Goal: Task Accomplishment & Management: Contribute content

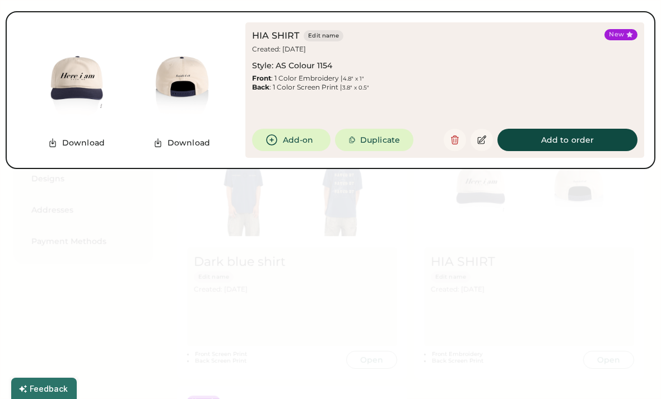
click at [563, 240] on div at bounding box center [330, 199] width 661 height 399
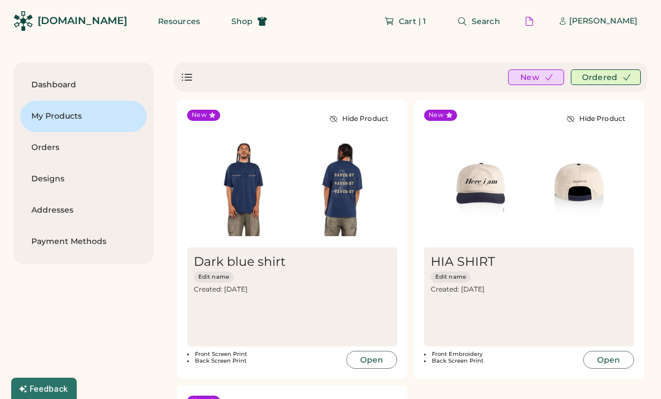
click at [565, 198] on img at bounding box center [578, 187] width 99 height 99
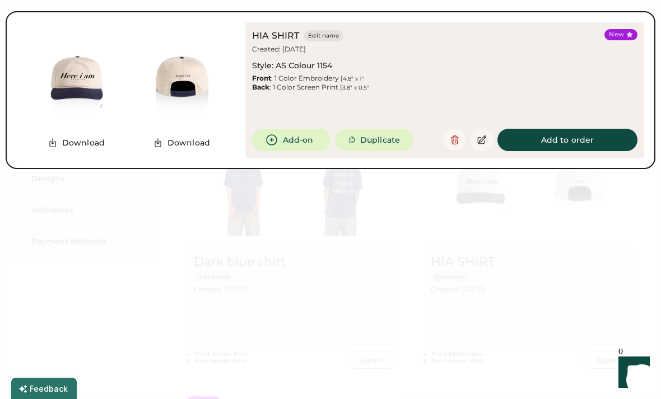
click at [190, 312] on div at bounding box center [330, 199] width 661 height 399
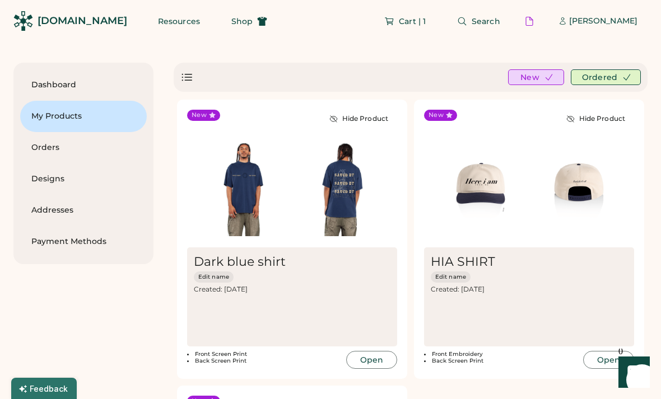
click at [327, 206] on img at bounding box center [341, 187] width 99 height 99
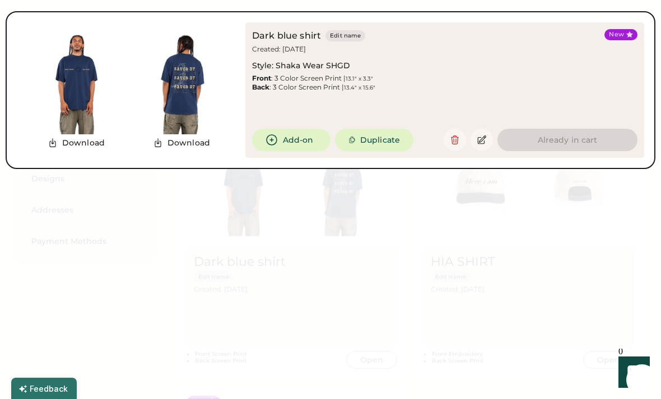
click at [192, 88] on img at bounding box center [181, 81] width 105 height 105
click at [346, 30] on button "Edit name" at bounding box center [346, 35] width 40 height 11
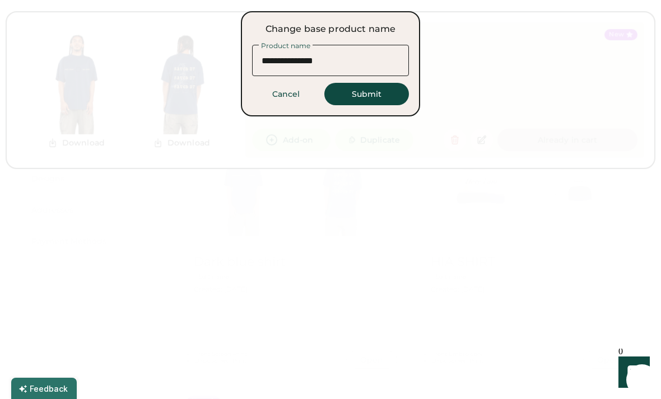
click at [505, 71] on div at bounding box center [330, 199] width 661 height 399
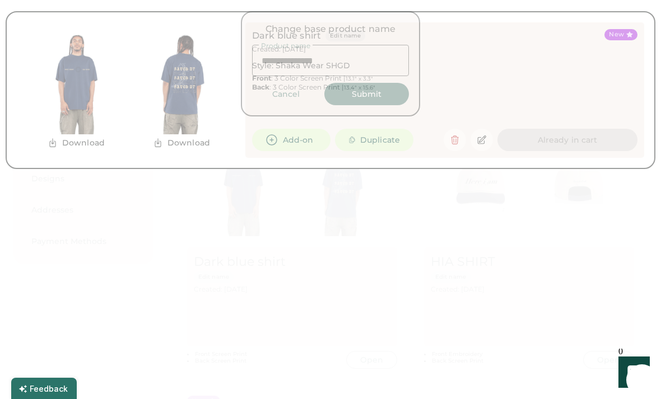
click at [320, 240] on div at bounding box center [330, 199] width 661 height 399
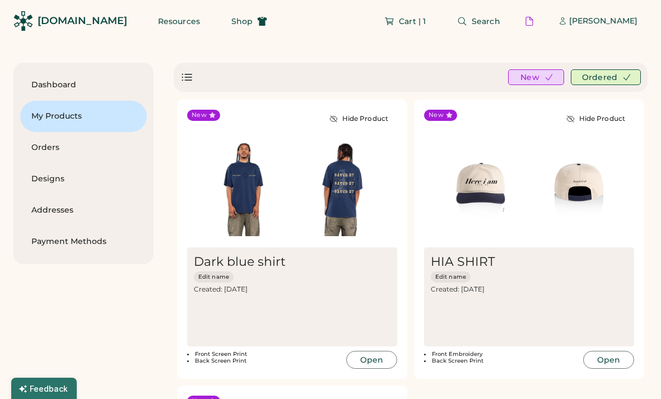
click at [321, 192] on img at bounding box center [341, 187] width 99 height 99
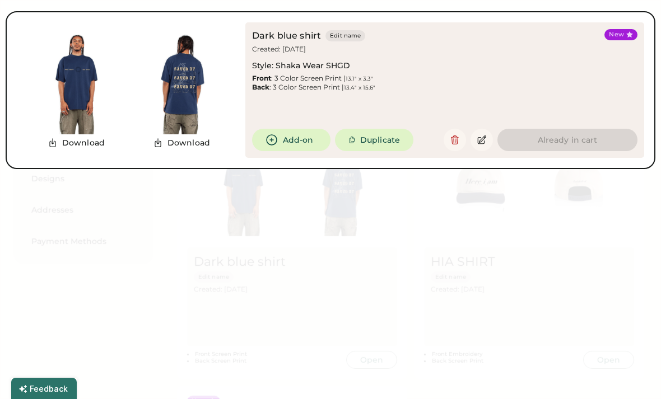
click at [314, 301] on div at bounding box center [330, 199] width 661 height 399
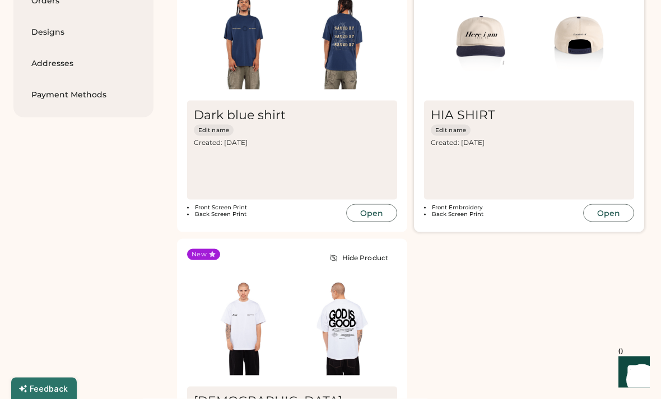
scroll to position [147, 0]
click at [336, 357] on img at bounding box center [341, 326] width 99 height 99
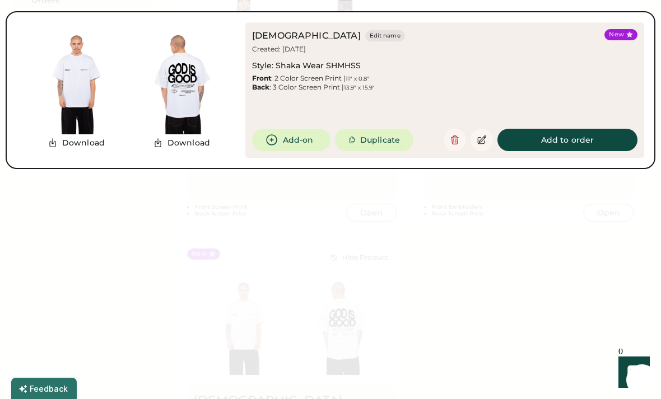
click at [464, 336] on div at bounding box center [330, 199] width 661 height 399
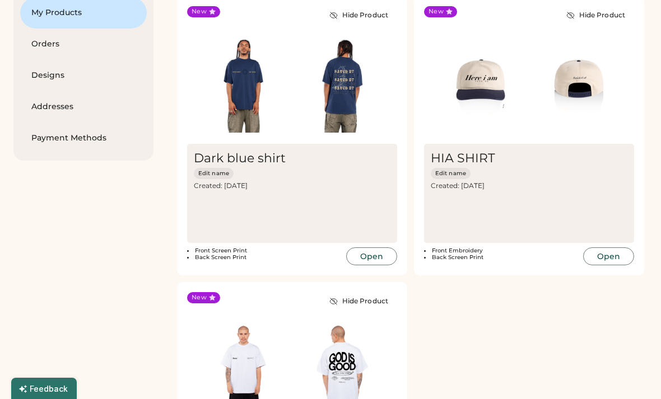
scroll to position [102, 0]
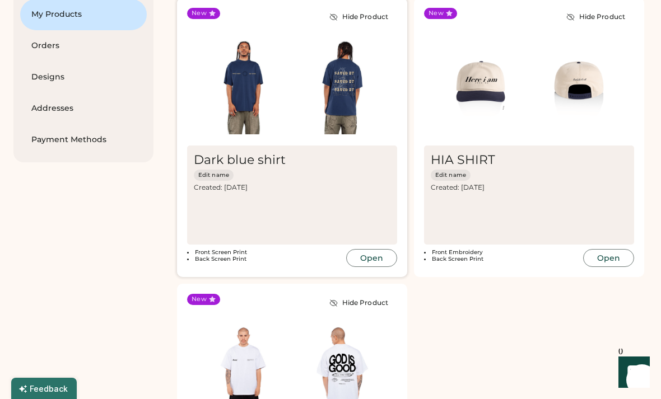
click at [384, 255] on button "Open" at bounding box center [371, 258] width 51 height 18
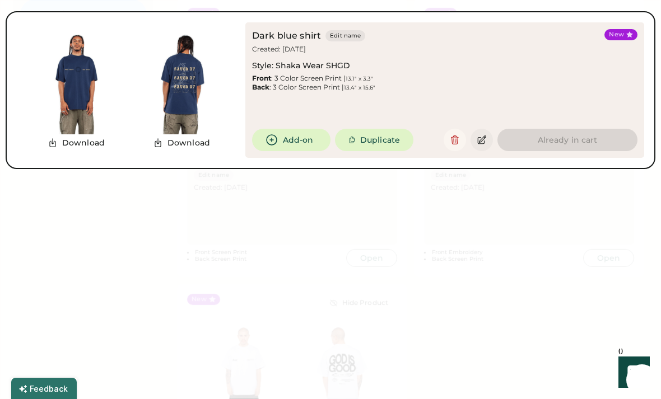
click at [481, 144] on icon at bounding box center [482, 140] width 8 height 8
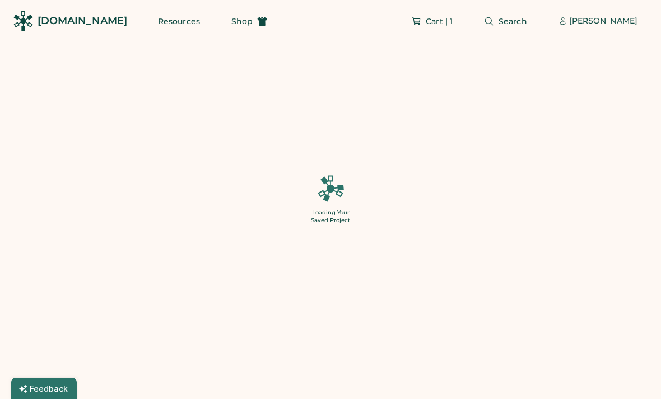
type input "**"
type input "******"
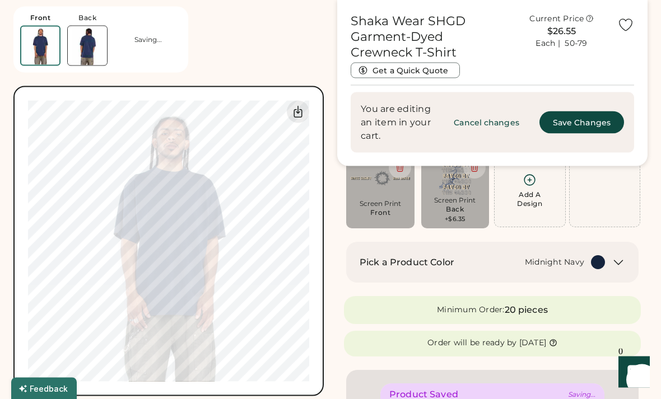
scroll to position [94, 0]
click at [83, 37] on img at bounding box center [87, 45] width 39 height 39
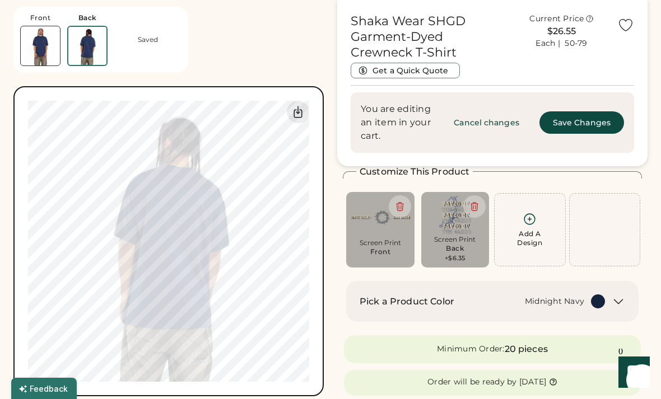
scroll to position [53, 0]
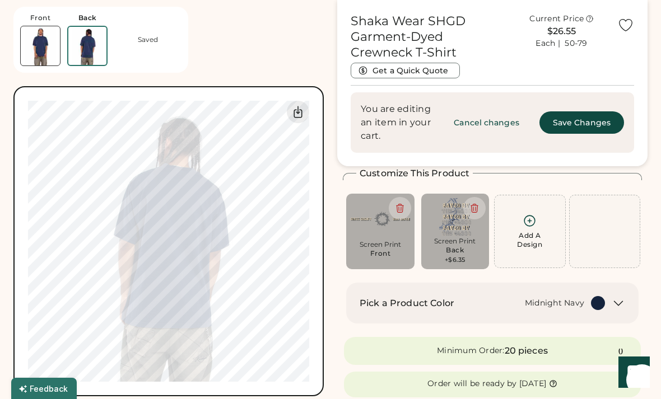
click at [48, 55] on img at bounding box center [40, 45] width 39 height 39
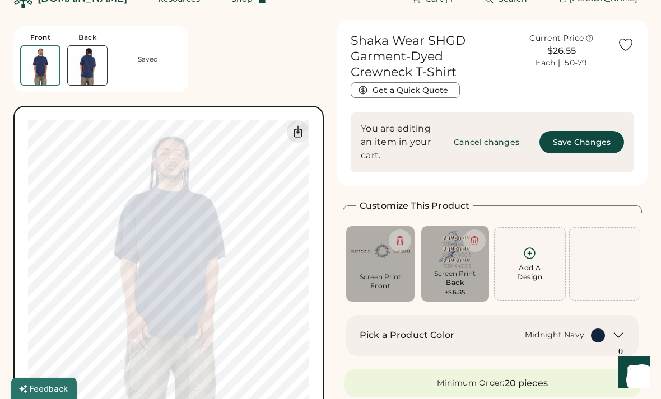
scroll to position [14, 0]
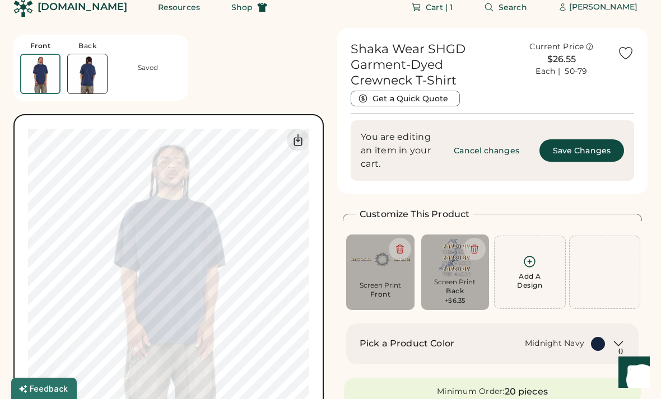
click at [73, 80] on img at bounding box center [87, 73] width 39 height 39
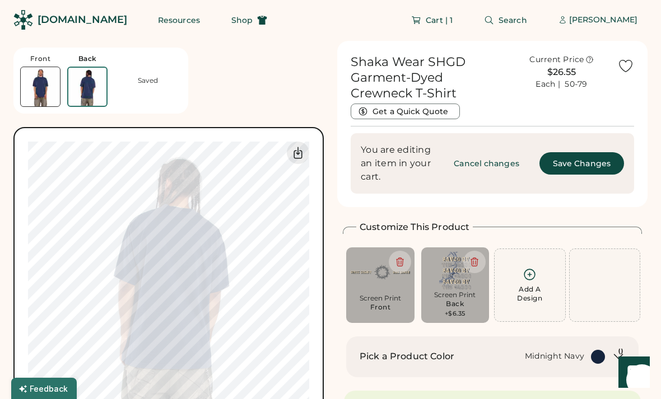
scroll to position [0, 0]
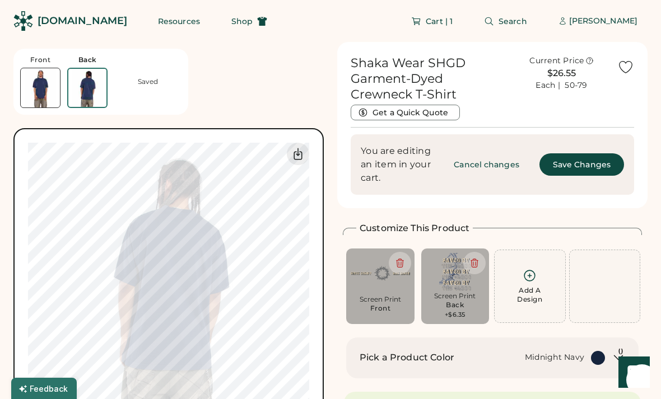
click at [33, 96] on img at bounding box center [40, 87] width 39 height 39
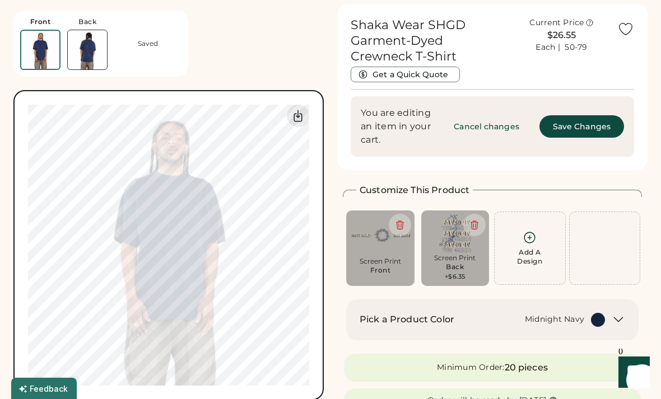
scroll to position [42, 0]
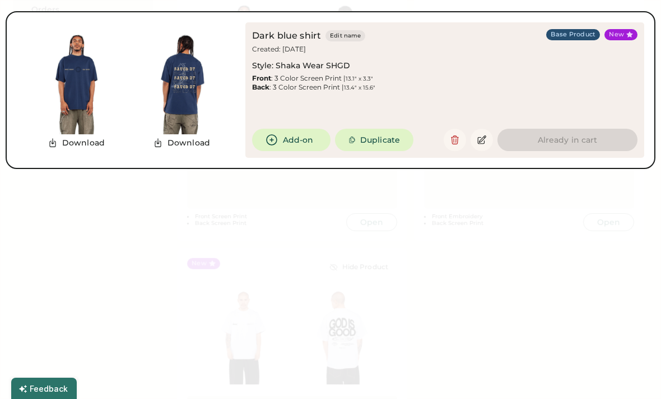
click at [495, 225] on div at bounding box center [330, 199] width 661 height 399
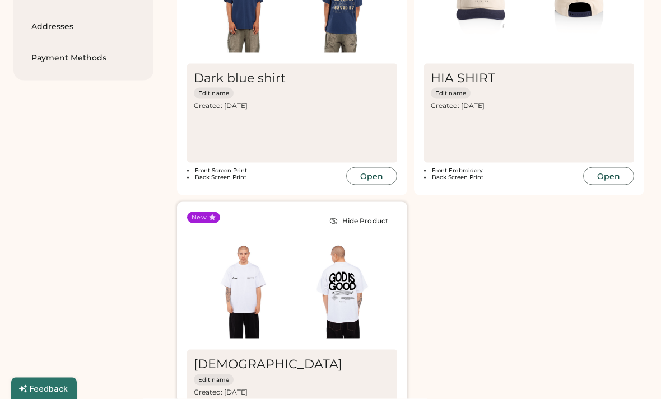
scroll to position [188, 0]
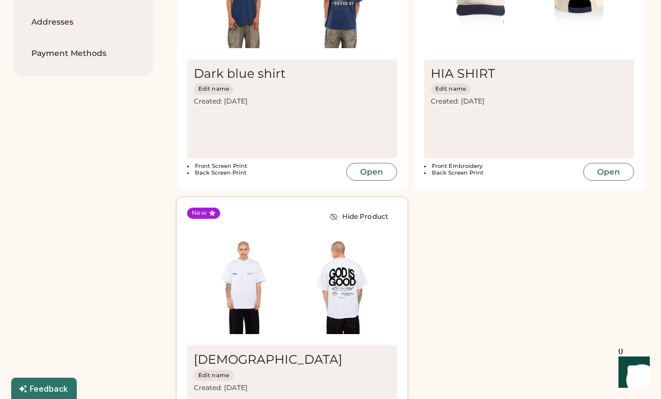
click at [298, 297] on img at bounding box center [341, 285] width 99 height 99
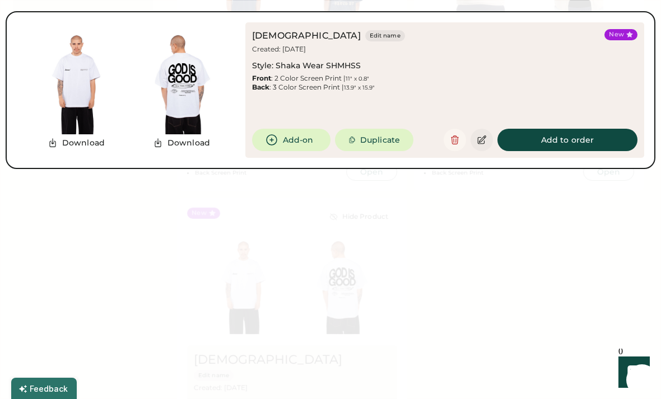
click at [486, 135] on icon at bounding box center [482, 140] width 10 height 10
click at [483, 144] on icon at bounding box center [482, 140] width 8 height 8
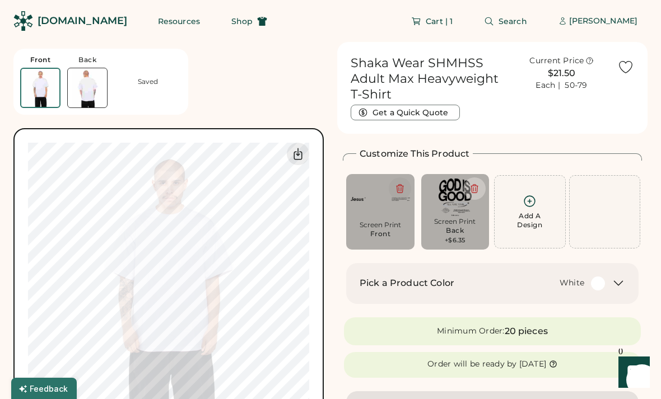
click at [405, 188] on icon at bounding box center [400, 189] width 10 height 10
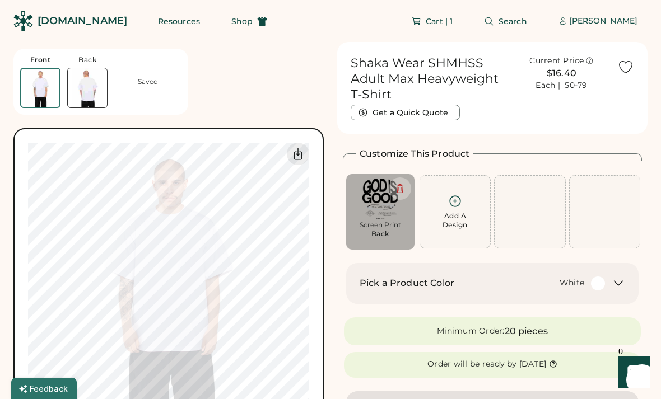
click at [99, 92] on img at bounding box center [87, 87] width 39 height 39
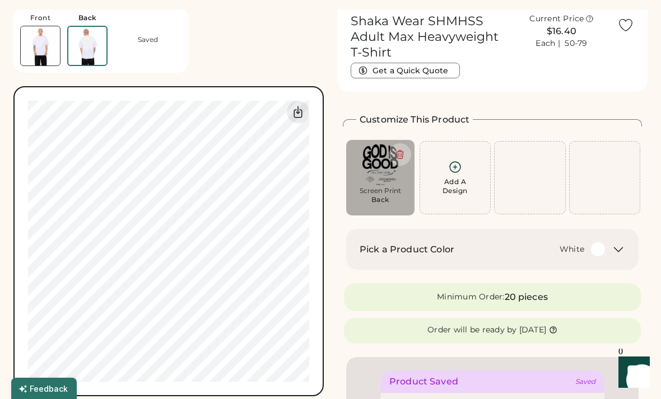
scroll to position [42, 0]
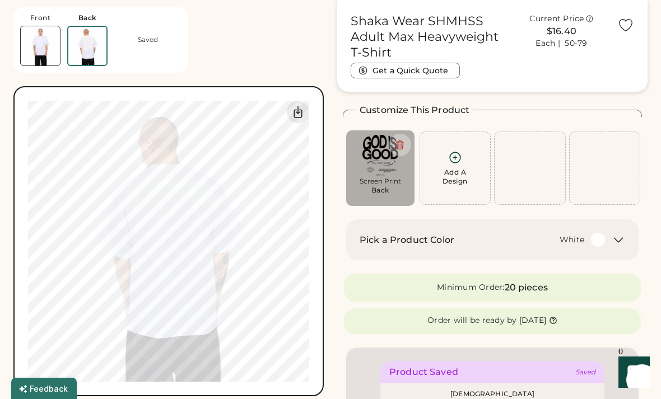
click at [50, 54] on img at bounding box center [40, 45] width 39 height 39
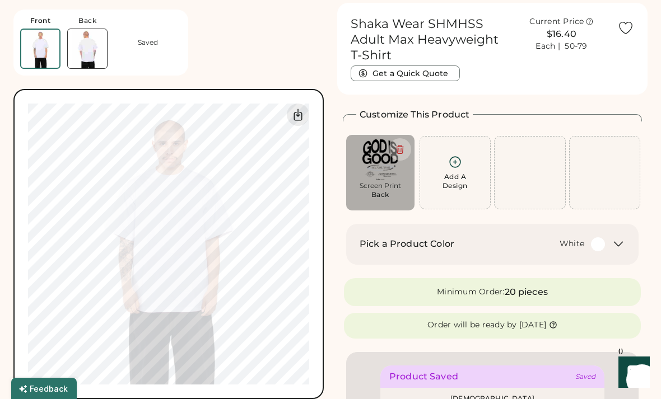
scroll to position [39, 0]
click at [95, 46] on img at bounding box center [87, 49] width 39 height 39
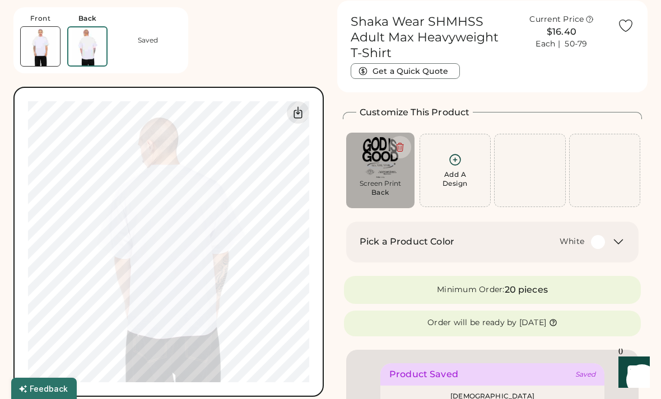
scroll to position [42, 0]
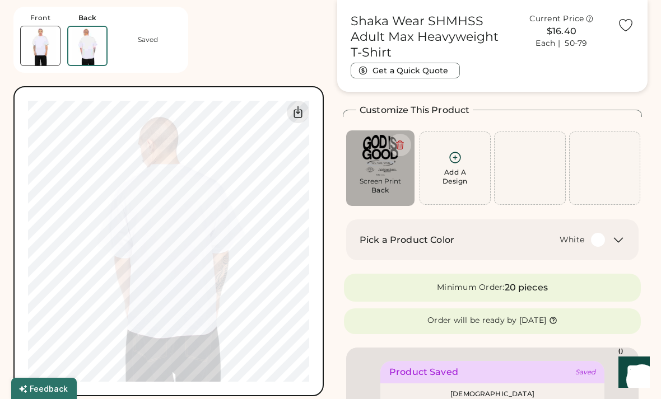
click at [46, 48] on img at bounding box center [40, 45] width 39 height 39
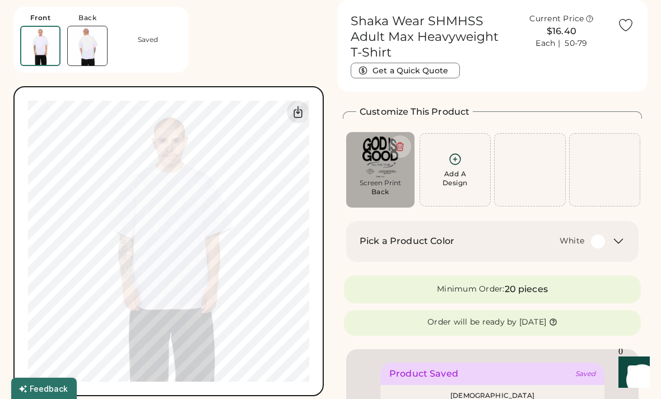
scroll to position [39, 0]
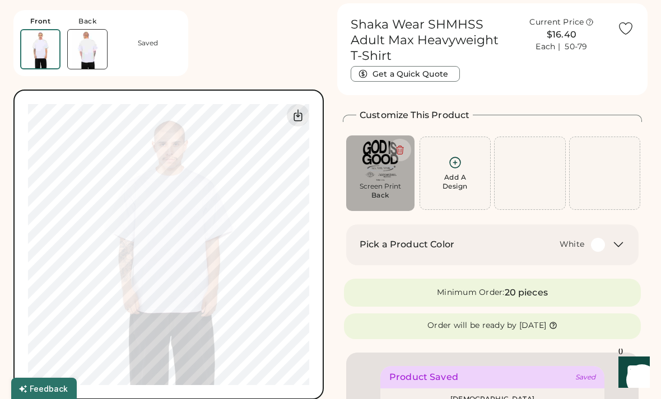
click at [90, 57] on img at bounding box center [87, 49] width 39 height 39
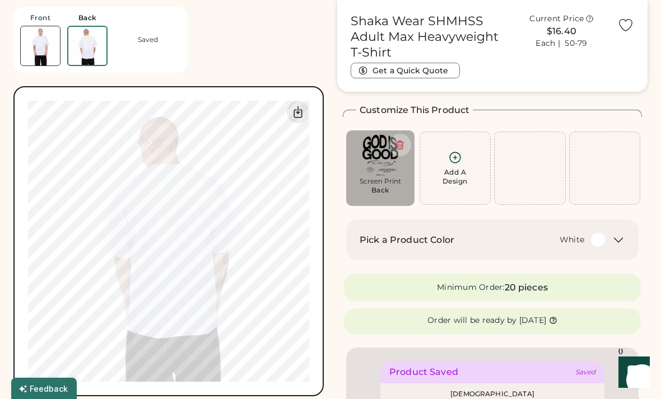
click at [38, 57] on img at bounding box center [40, 45] width 39 height 39
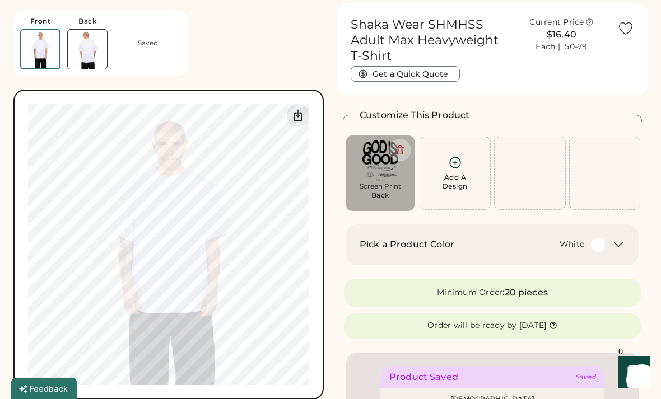
click at [452, 179] on div "Add A Design" at bounding box center [455, 182] width 25 height 18
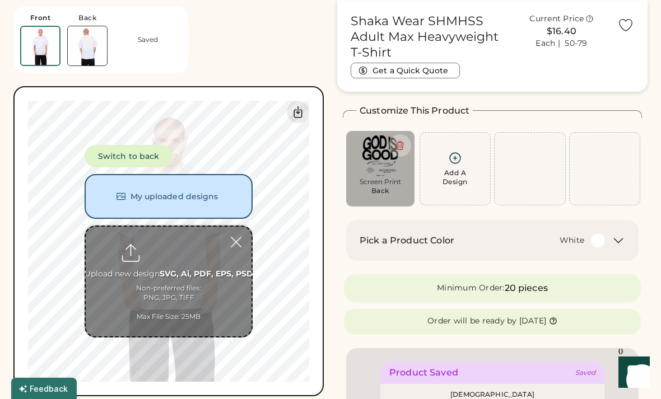
scroll to position [42, 0]
click at [199, 295] on input "file" at bounding box center [169, 282] width 166 height 110
type input "**********"
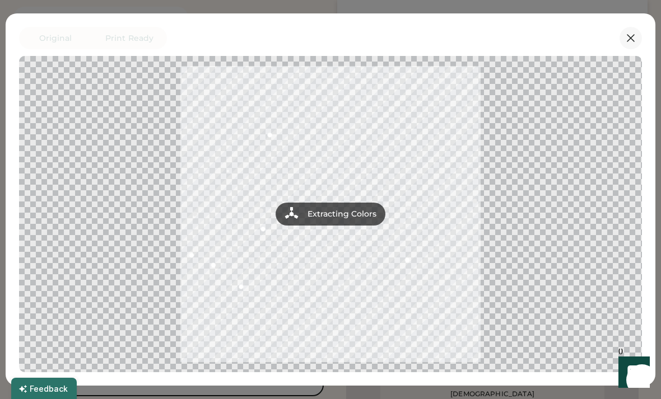
click at [634, 44] on icon at bounding box center [630, 37] width 13 height 13
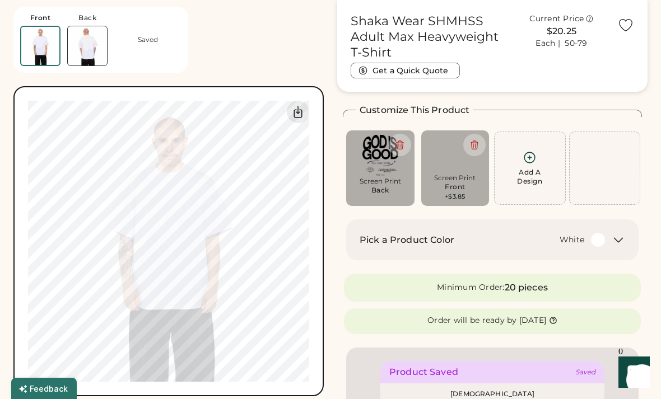
click at [622, 40] on div "Shaka Wear SHMHSS Adult Max Heavyweight T-Shirt Get a Quick Quote Current Price…" at bounding box center [492, 45] width 283 height 65
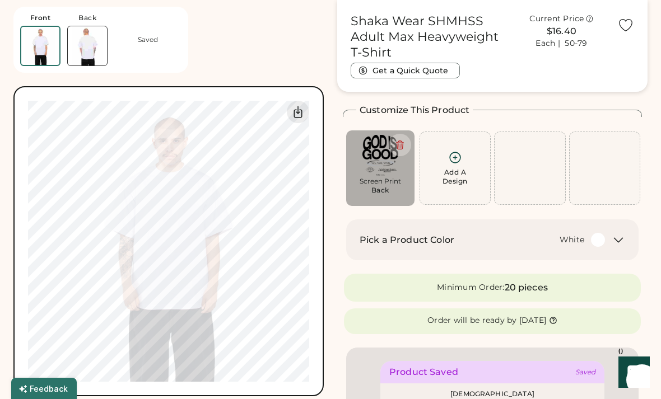
click at [81, 48] on img at bounding box center [87, 45] width 39 height 39
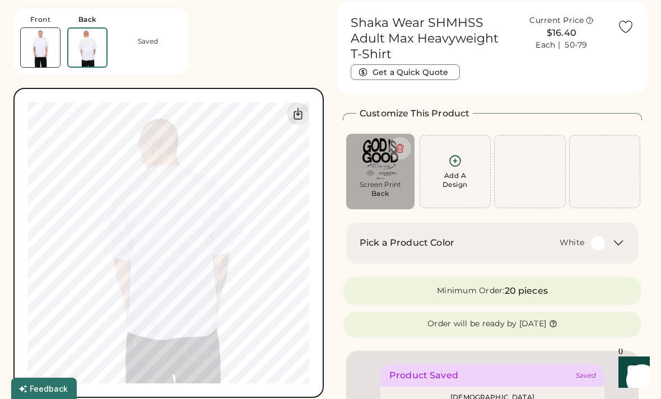
scroll to position [39, 0]
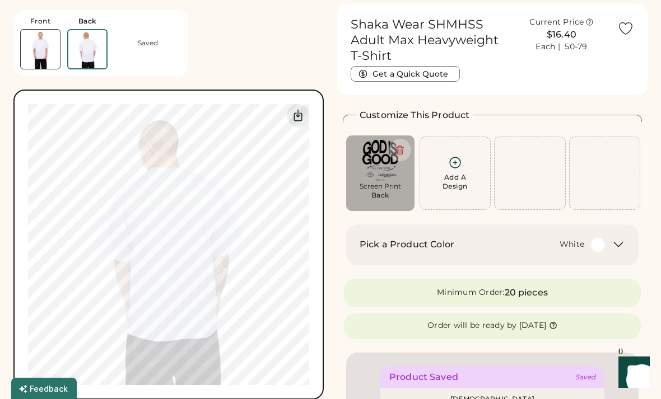
click at [32, 50] on img at bounding box center [40, 49] width 39 height 39
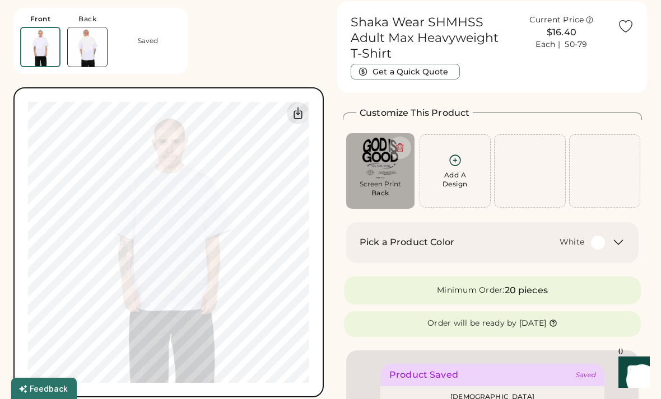
scroll to position [42, 0]
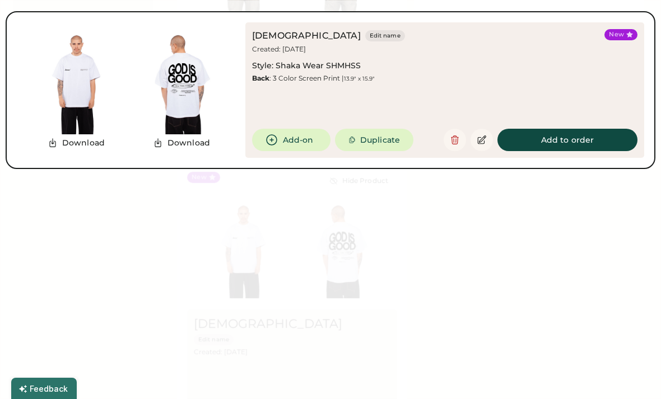
click at [539, 283] on div at bounding box center [330, 199] width 661 height 399
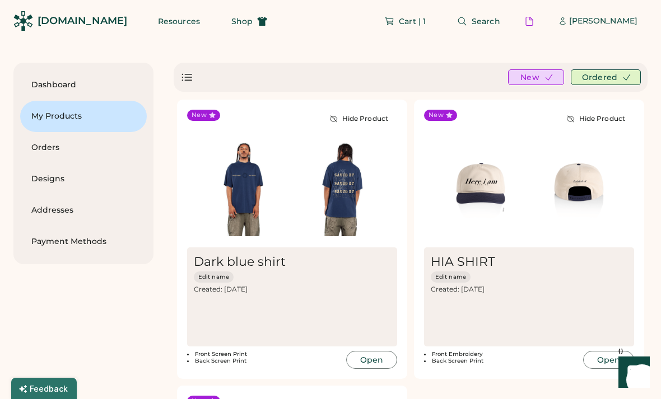
click at [473, 22] on span "Search" at bounding box center [486, 21] width 29 height 8
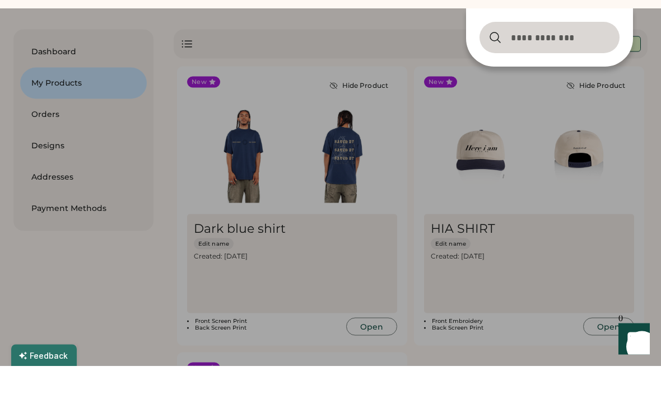
click at [635, 150] on div at bounding box center [330, 199] width 661 height 399
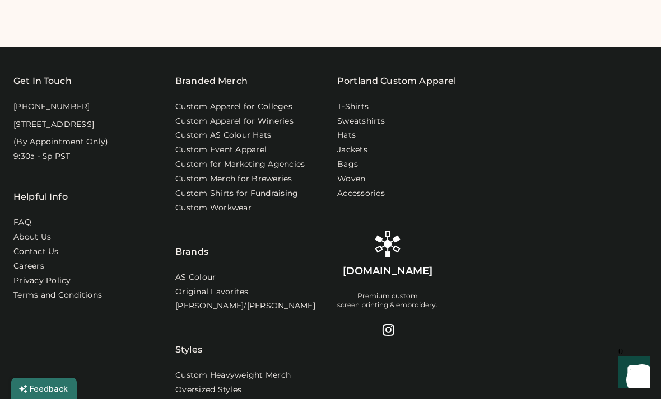
scroll to position [694, 0]
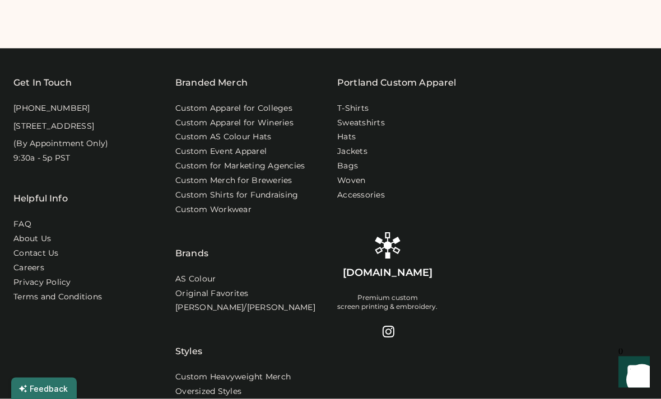
click at [61, 110] on div "Get In Touch [PHONE_NUMBER] [STREET_ADDRESS] (By Appointment Only) 9:30a - 5p P…" at bounding box center [87, 202] width 148 height 252
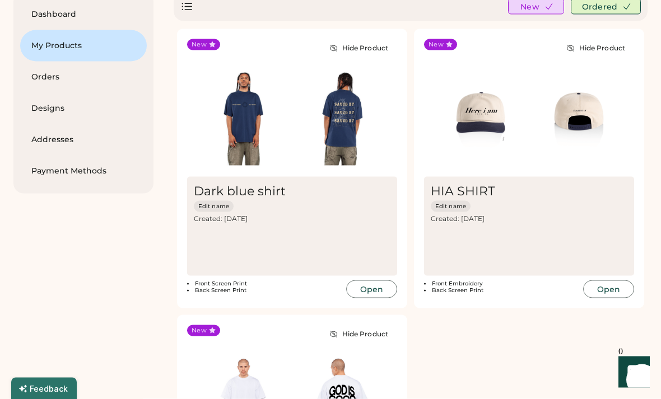
scroll to position [0, 0]
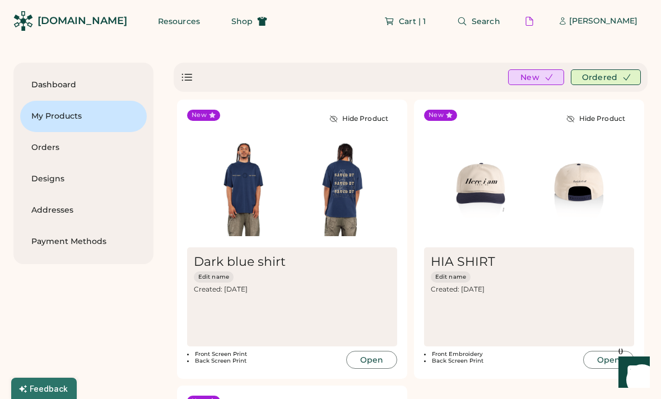
click at [594, 22] on div "[PERSON_NAME]" at bounding box center [603, 21] width 68 height 11
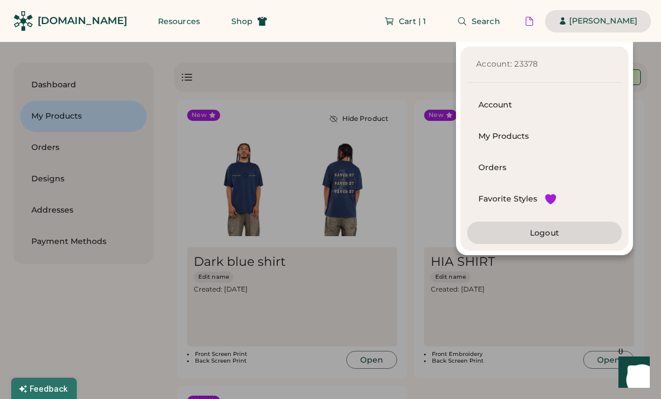
click at [409, 204] on div "Account: 23378 Account My Products Orders Favorite Styles Logout" at bounding box center [316, 148] width 633 height 213
click at [661, 198] on div at bounding box center [330, 199] width 661 height 399
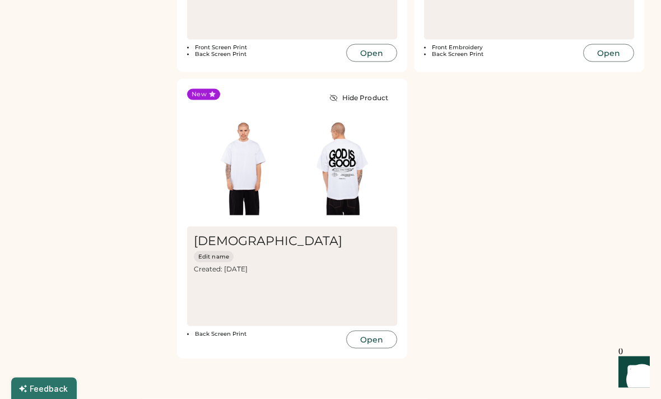
scroll to position [308, 0]
click at [520, 304] on div "New Hide Product Dark blue shirt Edit name Created: [DATE] Most Recent Order: 1…" at bounding box center [411, 75] width 474 height 573
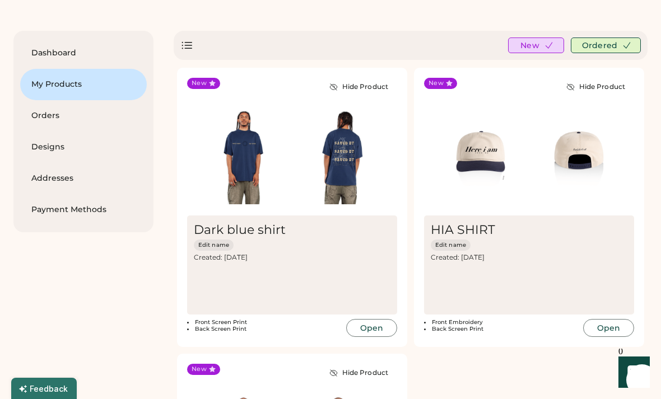
scroll to position [0, 0]
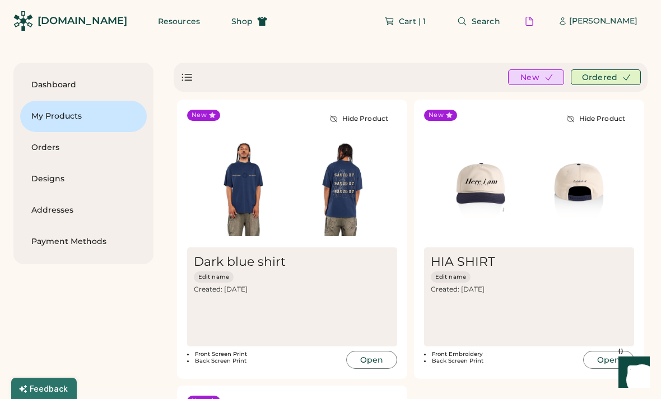
click at [472, 23] on span "Search" at bounding box center [486, 21] width 29 height 8
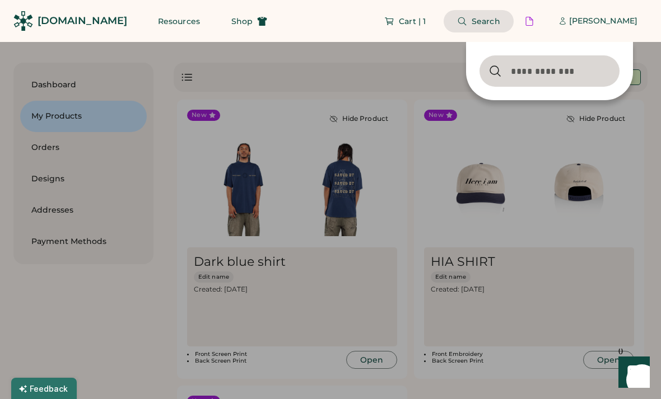
click at [366, 71] on div at bounding box center [330, 199] width 661 height 399
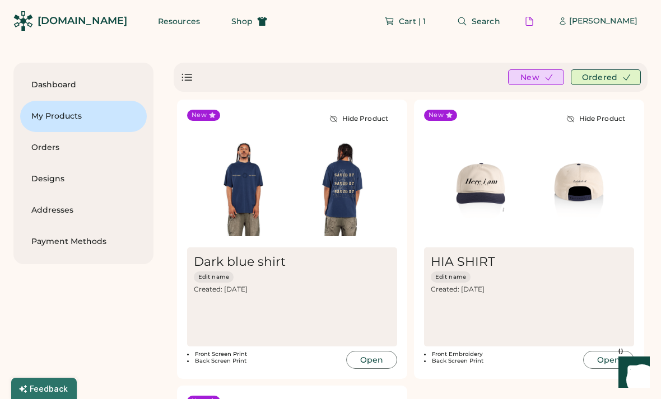
click at [472, 21] on span "Search" at bounding box center [486, 21] width 29 height 8
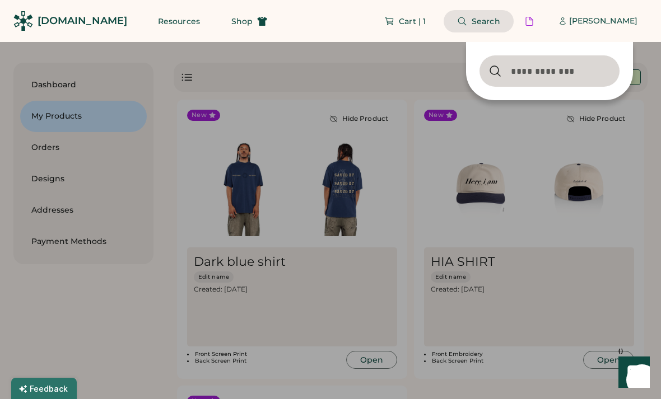
click at [320, 160] on div at bounding box center [330, 199] width 661 height 399
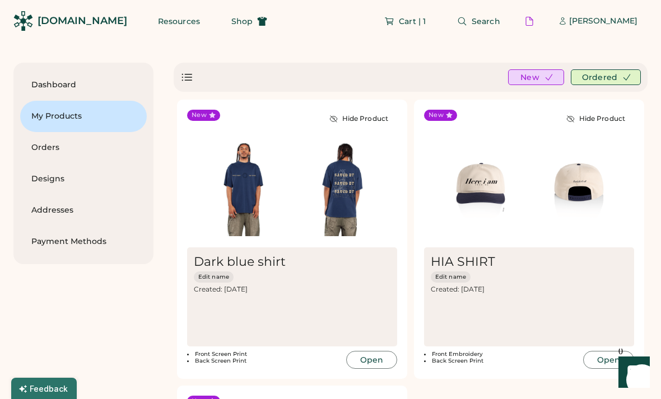
click at [617, 20] on div "[PERSON_NAME]" at bounding box center [603, 21] width 68 height 11
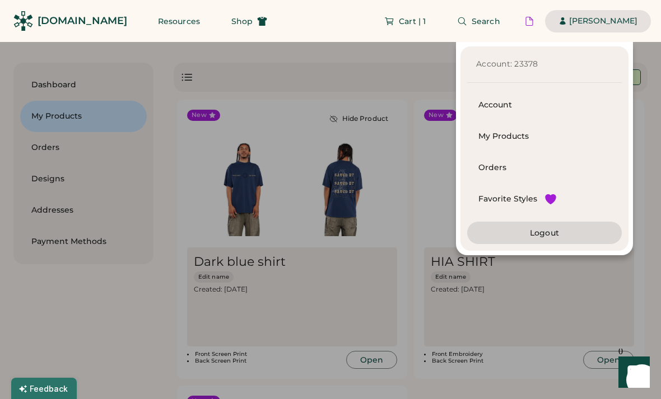
click at [160, 299] on div at bounding box center [330, 199] width 661 height 399
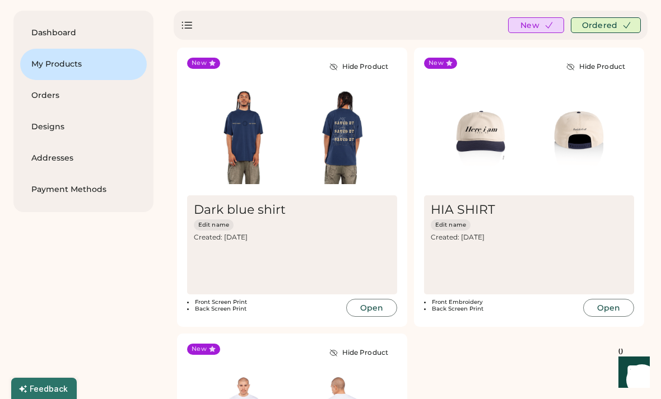
scroll to position [53, 0]
click at [553, 171] on img at bounding box center [578, 134] width 99 height 99
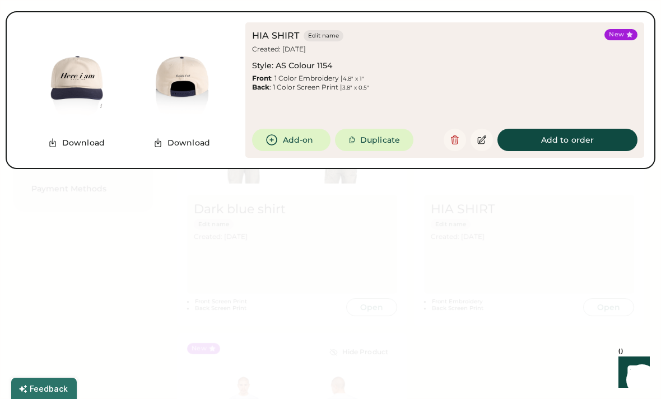
click at [165, 243] on div at bounding box center [330, 199] width 661 height 399
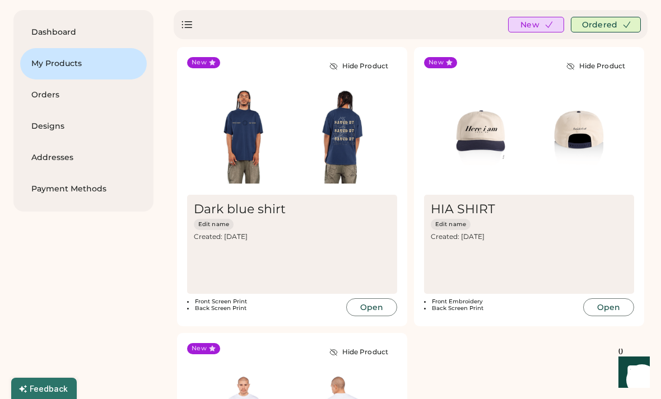
click at [519, 148] on img at bounding box center [480, 134] width 99 height 99
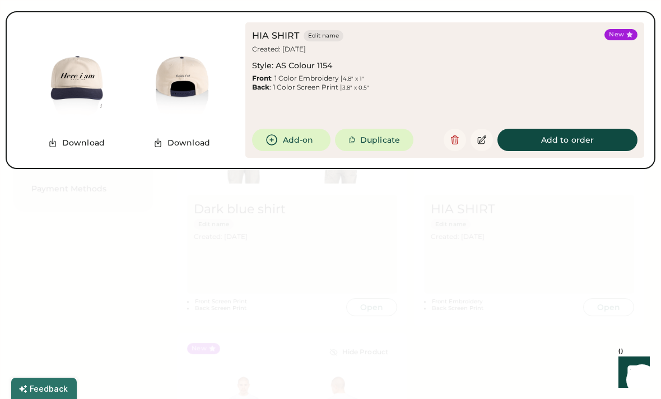
click at [480, 142] on icon at bounding box center [482, 140] width 8 height 8
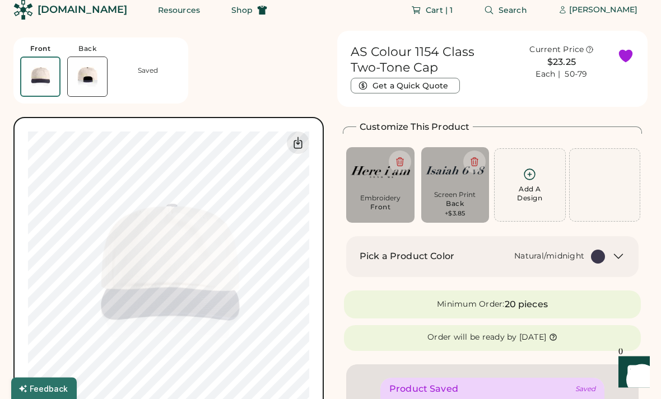
scroll to position [15, 0]
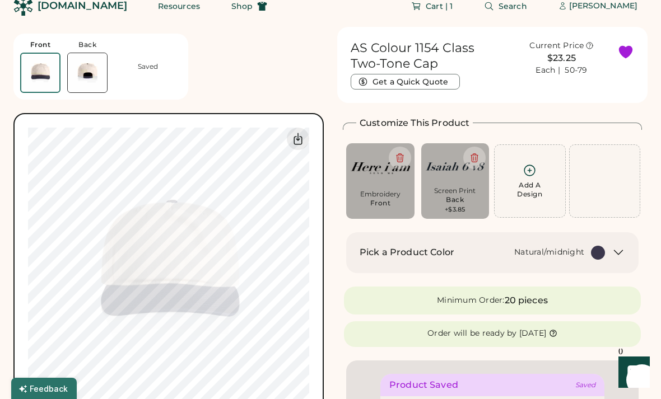
click at [64, 64] on div "Front Back Saved" at bounding box center [100, 67] width 175 height 66
click at [72, 64] on img at bounding box center [87, 72] width 39 height 39
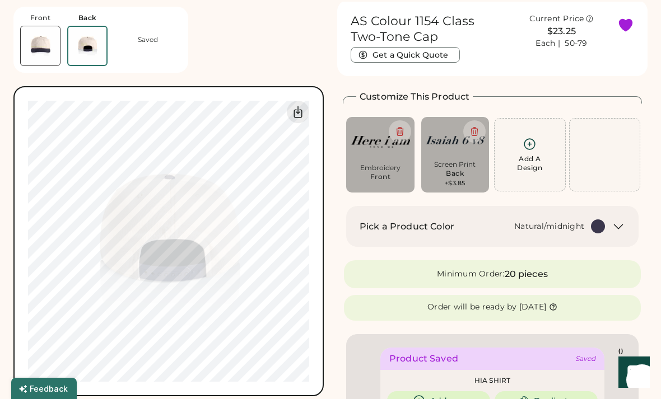
scroll to position [42, 0]
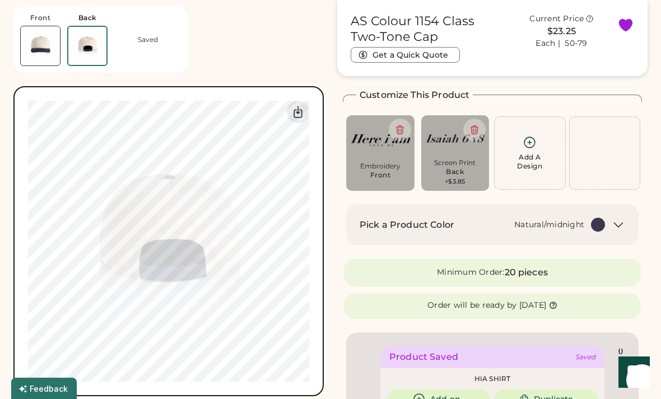
click at [41, 50] on img at bounding box center [40, 45] width 39 height 39
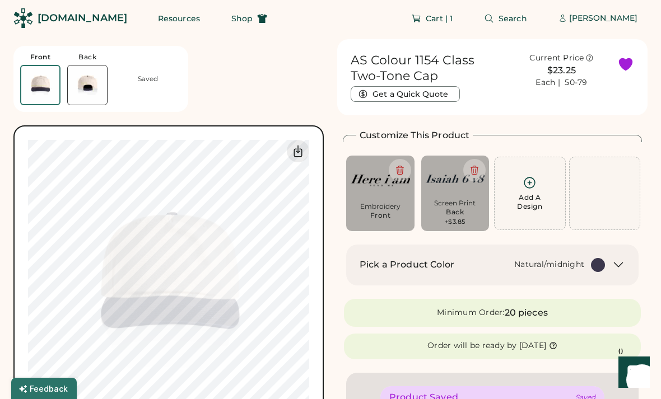
click at [80, 96] on img at bounding box center [87, 85] width 39 height 39
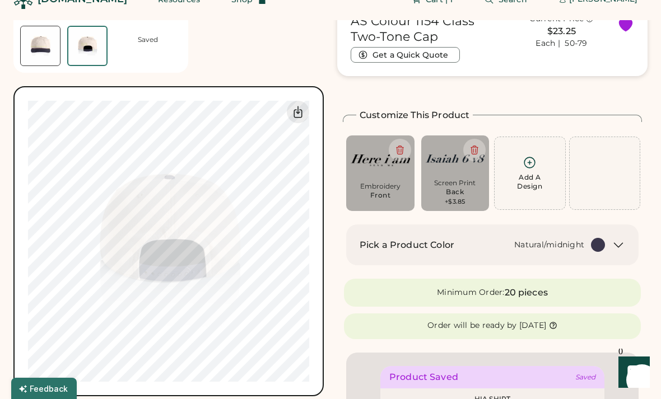
scroll to position [0, 0]
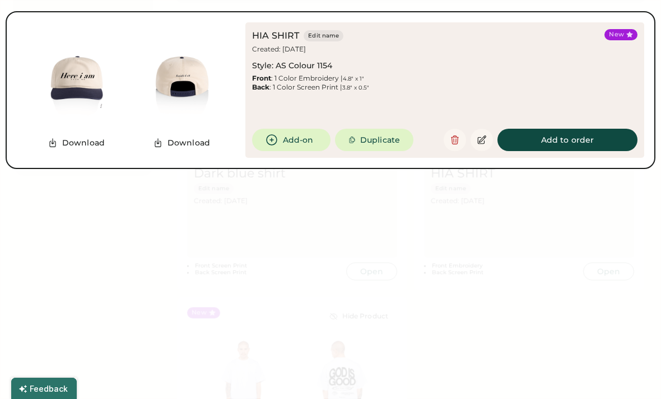
click at [303, 197] on div at bounding box center [330, 199] width 661 height 399
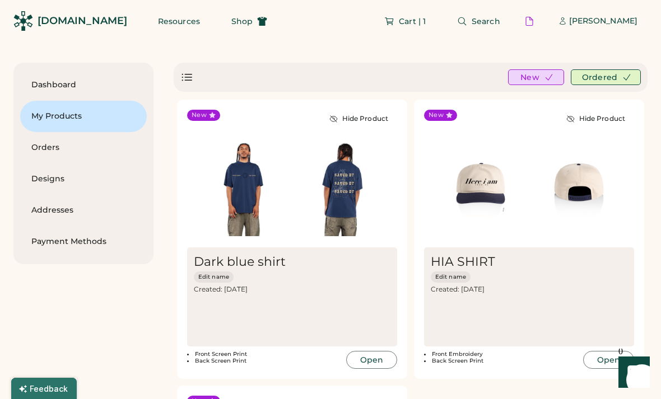
click at [224, 27] on button "Shop" at bounding box center [249, 21] width 63 height 22
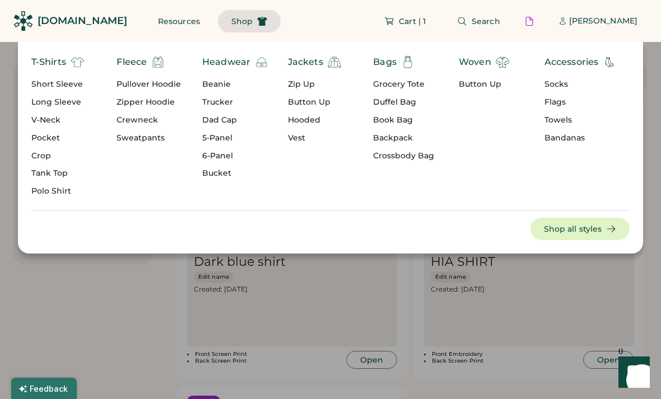
click at [100, 345] on div at bounding box center [330, 199] width 661 height 399
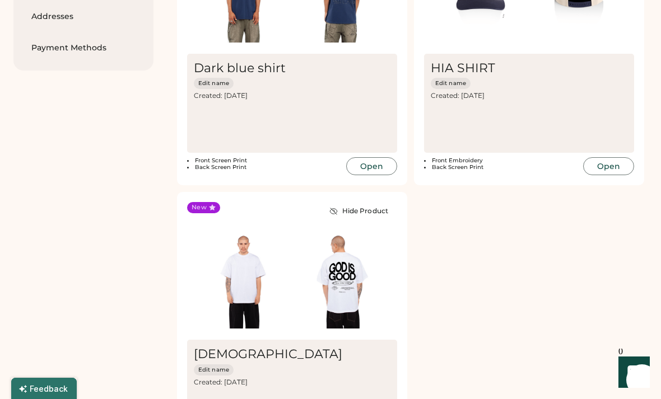
scroll to position [198, 0]
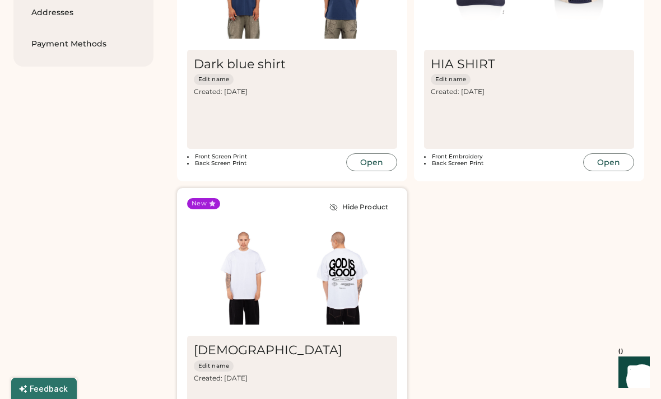
click at [362, 313] on img at bounding box center [341, 275] width 99 height 99
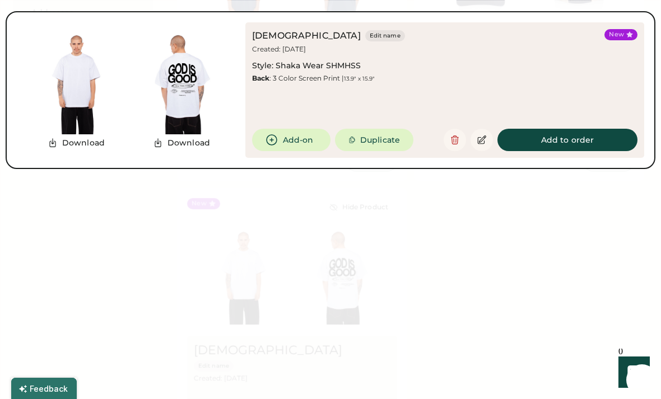
click at [413, 301] on div at bounding box center [330, 199] width 661 height 399
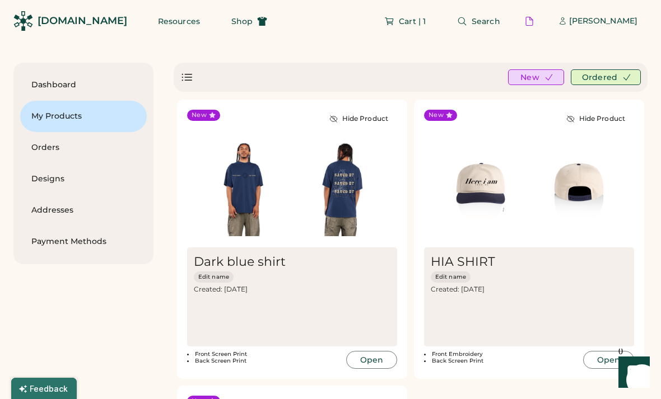
click at [444, 26] on button "Search" at bounding box center [479, 21] width 70 height 22
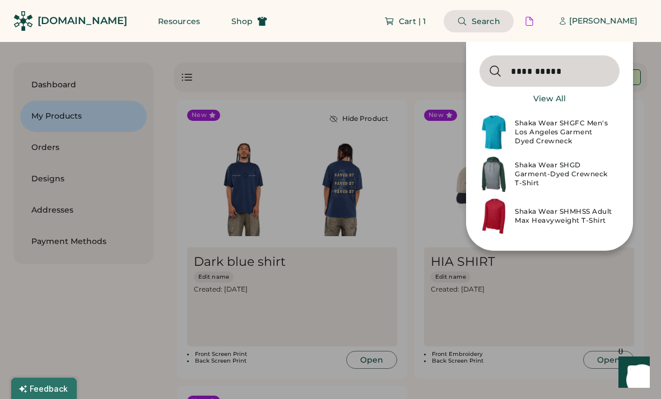
type input "**********"
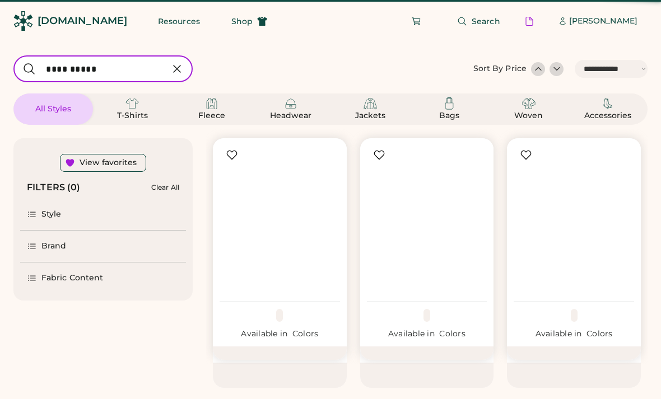
select select "*****"
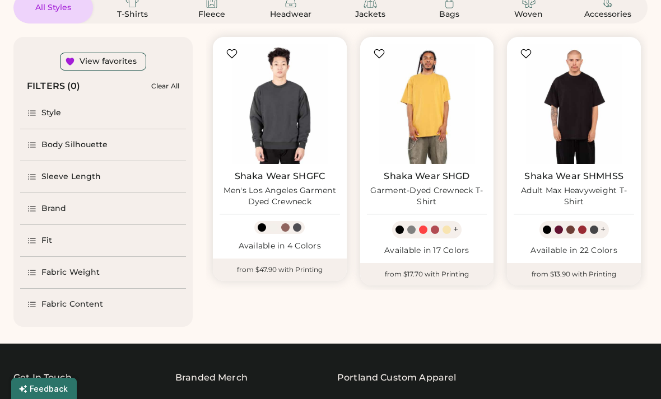
scroll to position [105, 0]
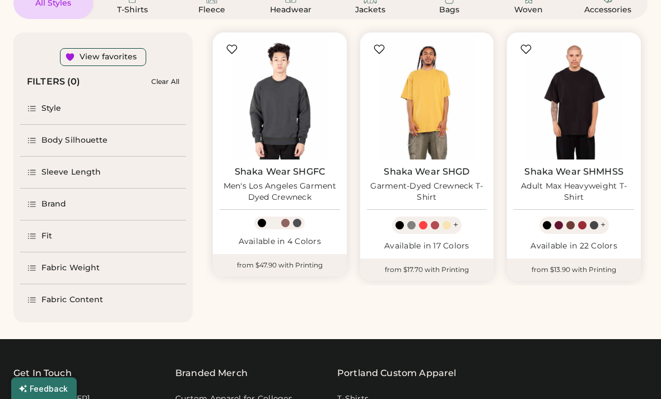
select select "*****"
click at [605, 116] on img at bounding box center [574, 99] width 120 height 120
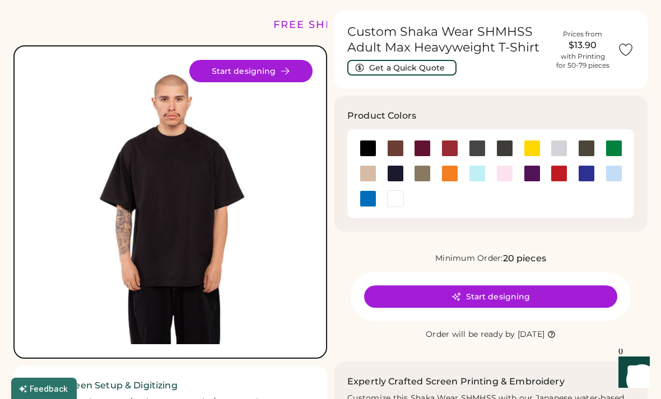
scroll to position [30, 0]
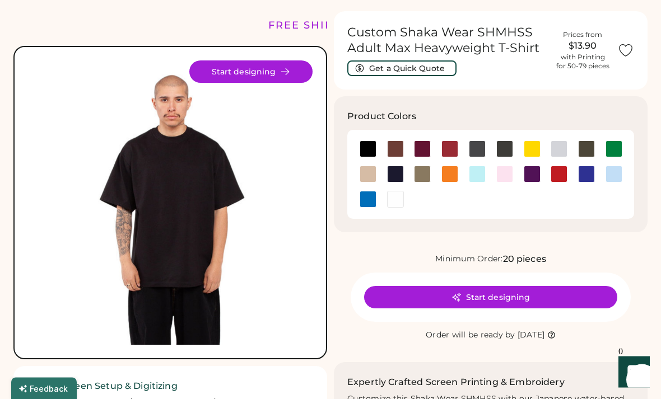
click at [523, 290] on button "Start designing" at bounding box center [490, 298] width 253 height 22
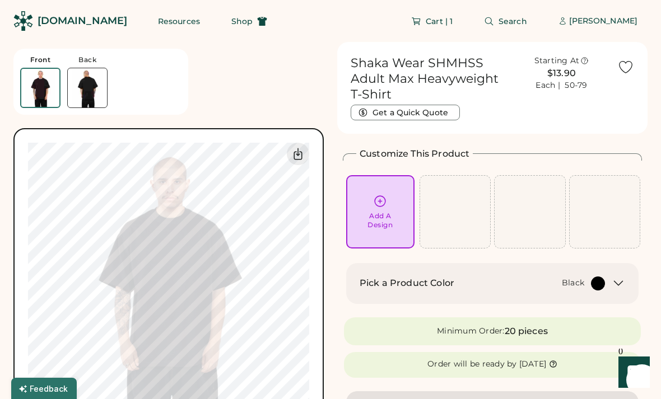
click at [391, 209] on div "Add A Design" at bounding box center [380, 211] width 53 height 35
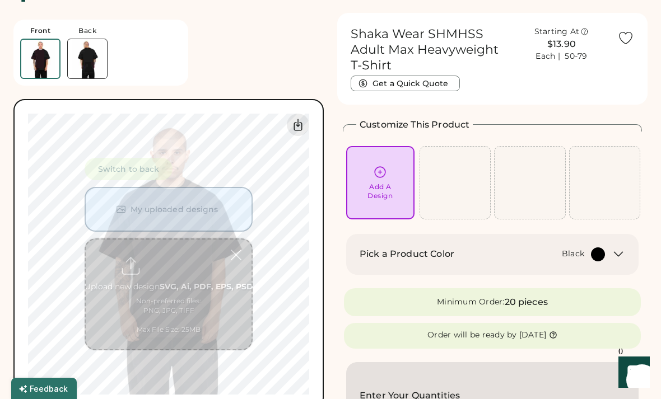
scroll to position [42, 0]
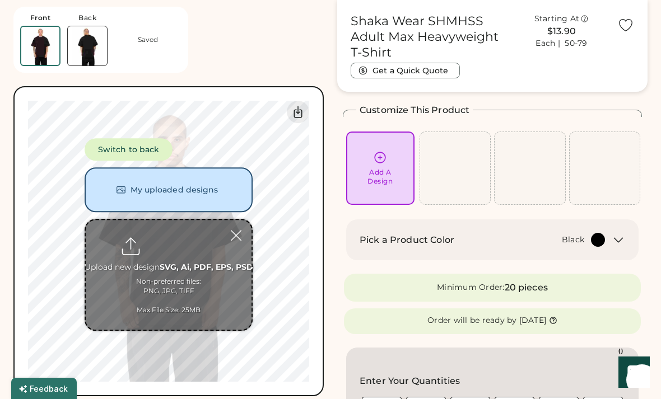
click at [201, 274] on input "file" at bounding box center [169, 275] width 166 height 110
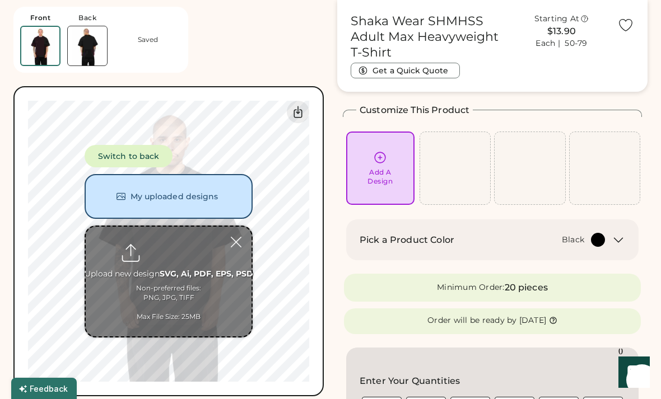
type input "**********"
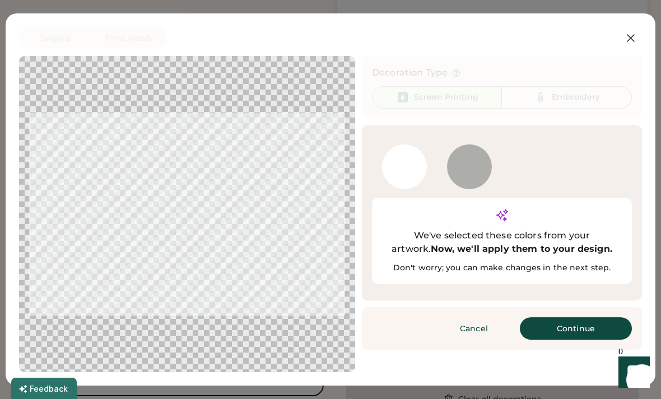
click at [583, 318] on button "Continue" at bounding box center [576, 329] width 112 height 22
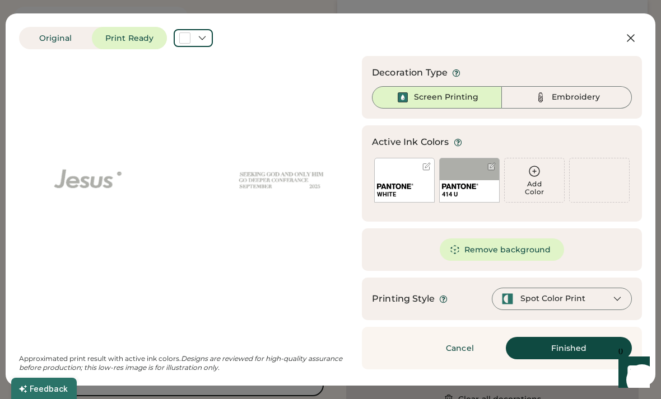
click at [526, 255] on button "Remove background" at bounding box center [502, 250] width 125 height 22
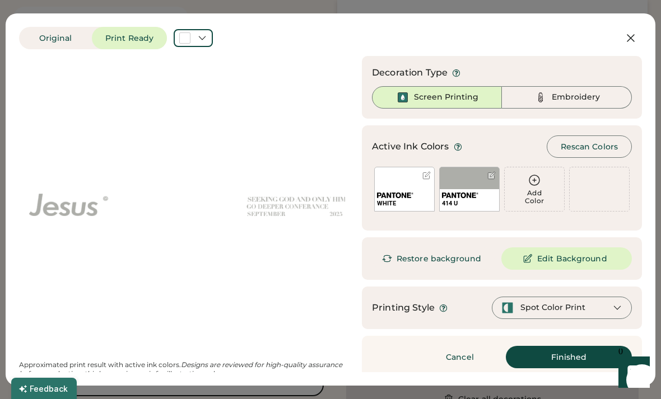
click at [467, 194] on img at bounding box center [460, 196] width 36 height 6
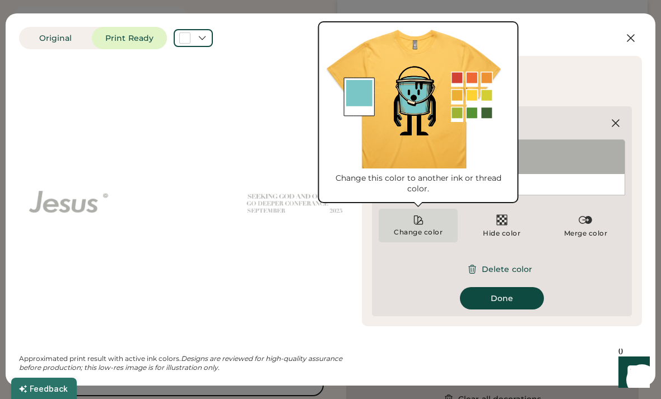
click at [415, 220] on icon at bounding box center [418, 220] width 11 height 11
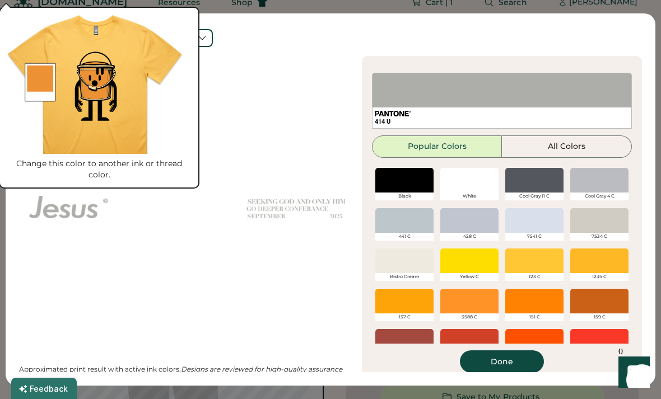
scroll to position [20, 0]
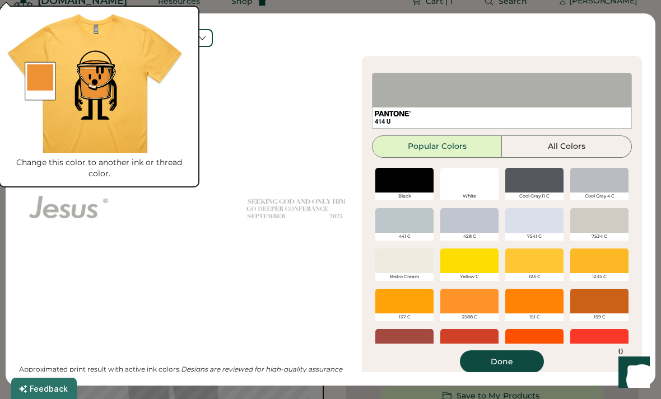
click at [475, 175] on div at bounding box center [469, 180] width 58 height 25
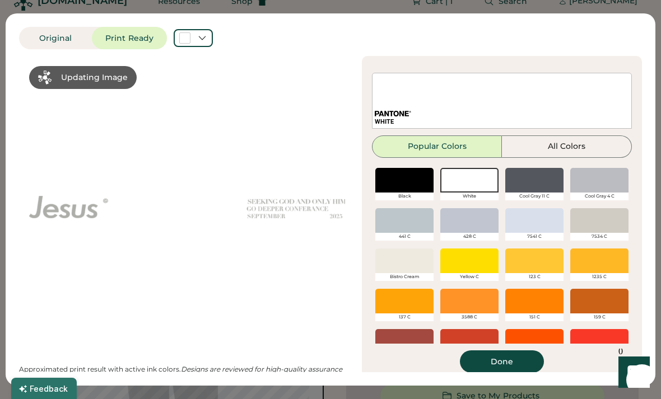
click at [522, 359] on button "Done" at bounding box center [502, 362] width 84 height 22
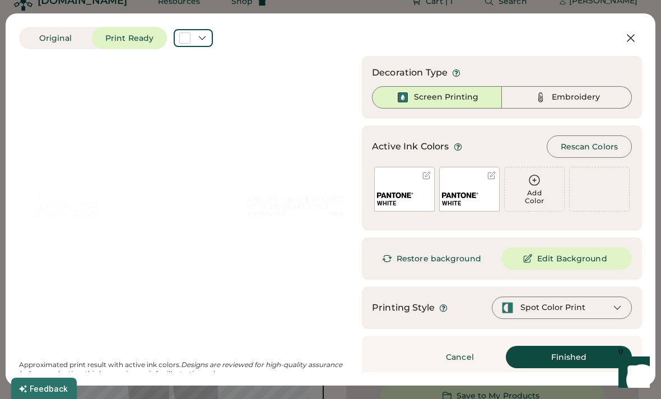
click at [592, 347] on button "Finished" at bounding box center [569, 357] width 126 height 22
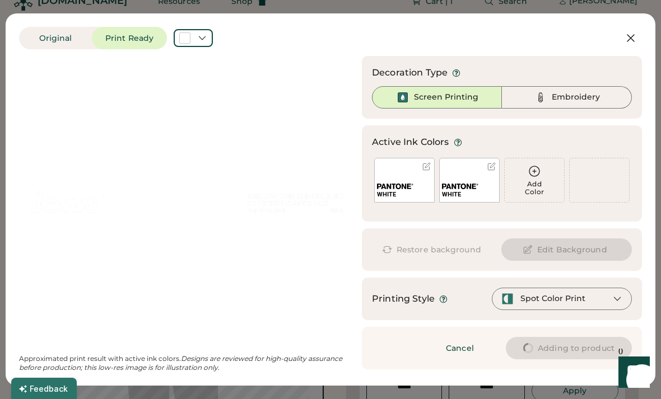
type input "****"
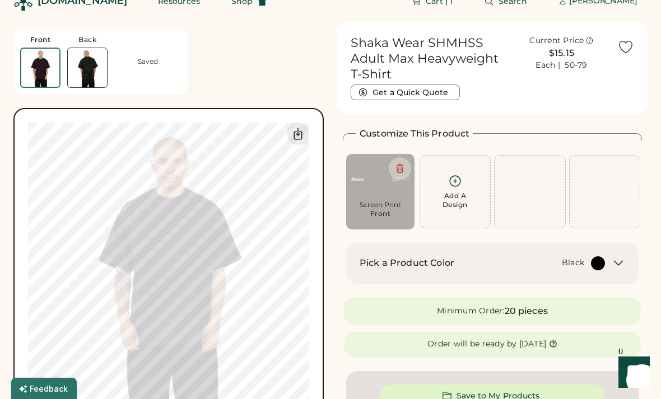
type input "****"
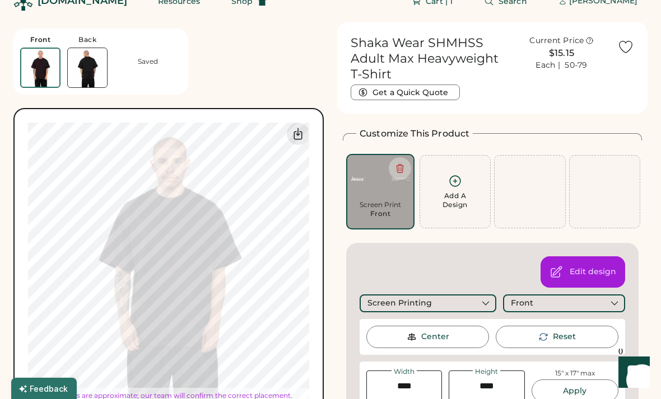
type input "*****"
type input "****"
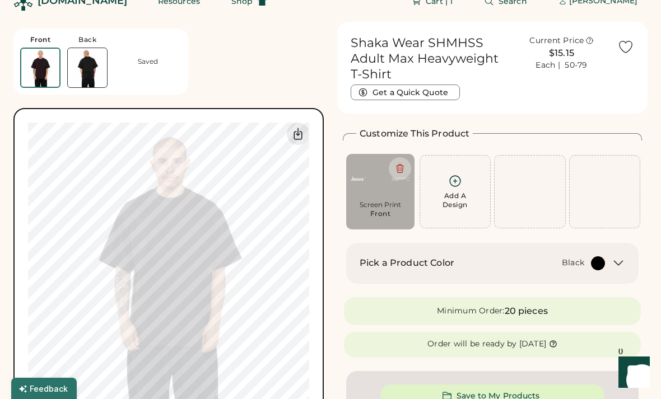
type input "*****"
type input "****"
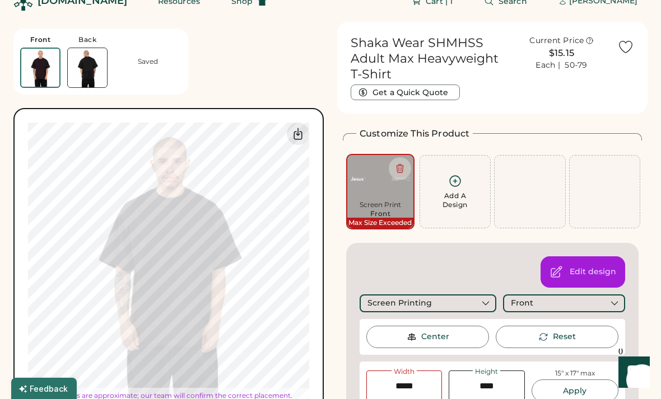
type input "*****"
type input "****"
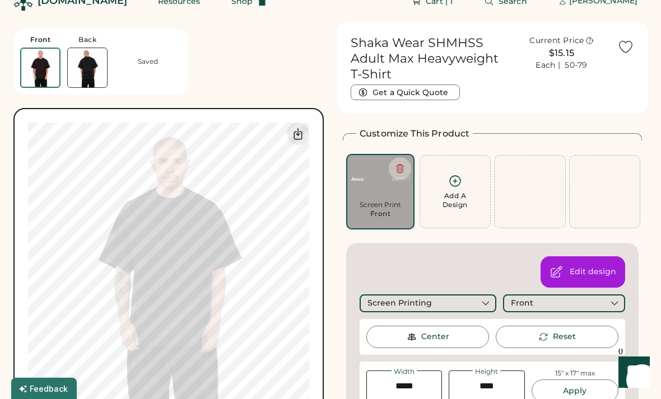
type input "****"
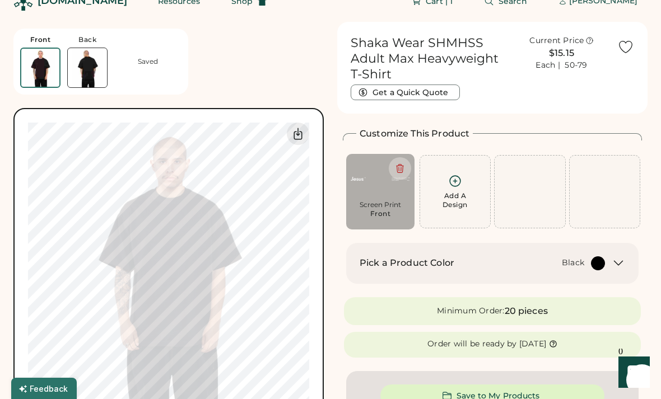
type input "*****"
type input "****"
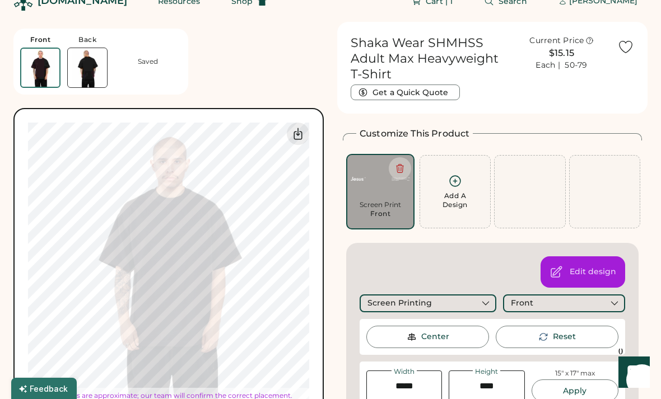
type input "*****"
type input "****"
type input "*****"
type input "****"
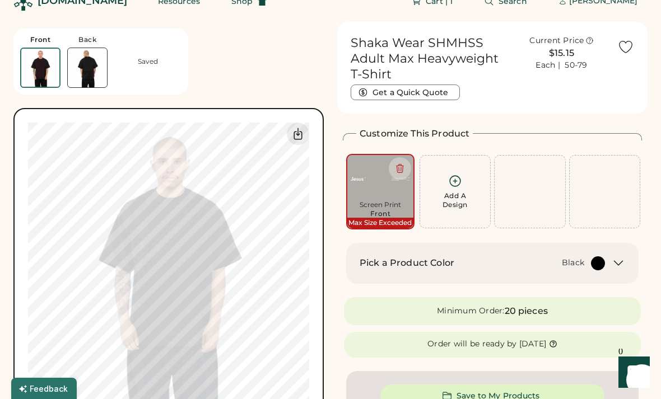
type input "*****"
type input "****"
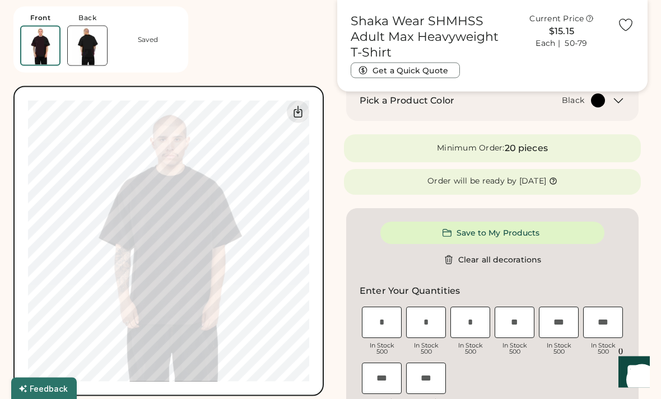
scroll to position [178, 0]
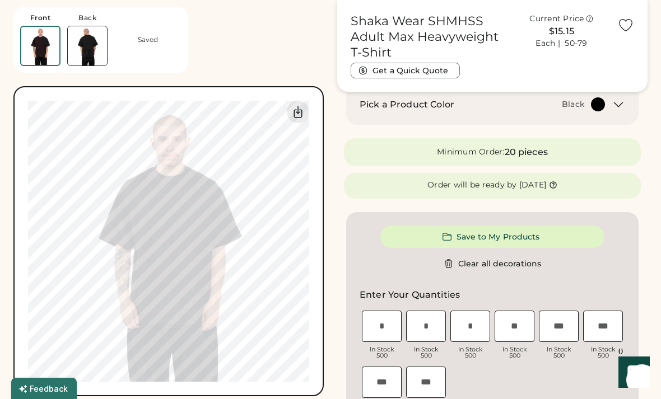
click at [569, 234] on button "Save to My Products" at bounding box center [492, 237] width 224 height 22
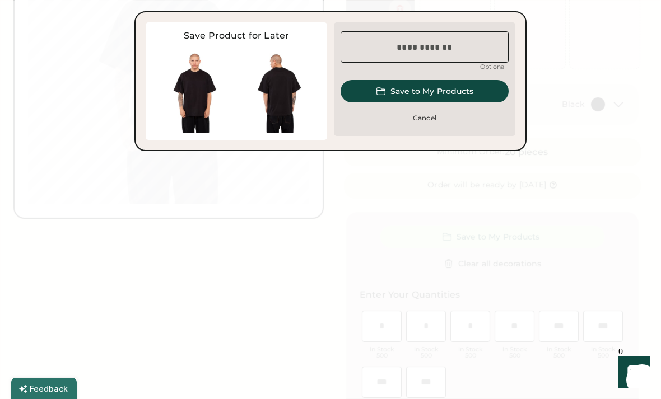
click at [465, 44] on input "input" at bounding box center [425, 46] width 168 height 31
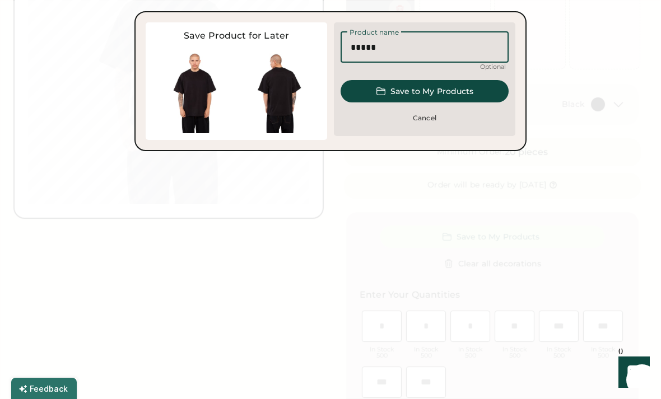
type input "*****"
click at [429, 86] on button "Save to My Products" at bounding box center [425, 91] width 168 height 22
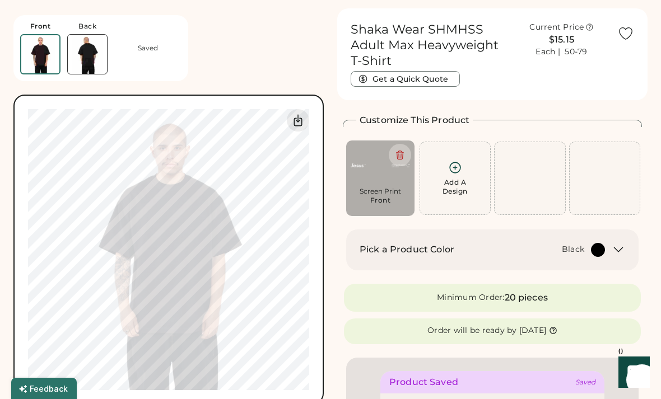
scroll to position [0, 0]
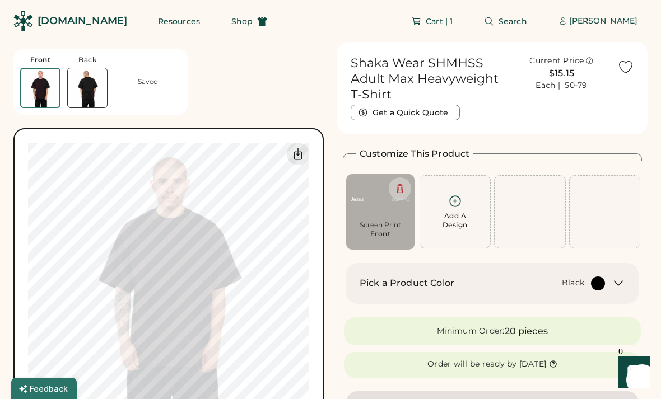
click at [158, 24] on button "Resources" at bounding box center [179, 21] width 69 height 22
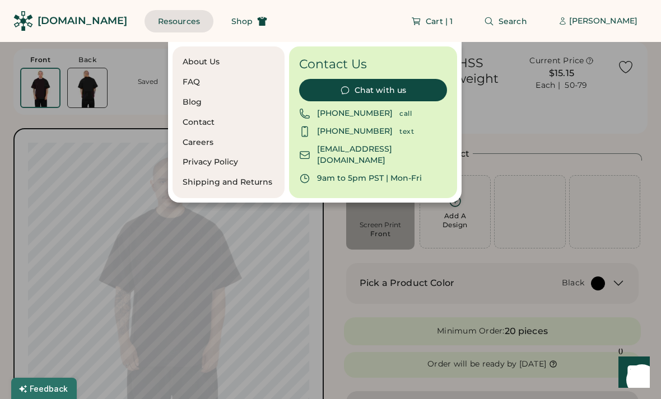
click at [77, 26] on div "[DOMAIN_NAME]" at bounding box center [83, 21] width 90 height 14
click at [599, 21] on div "[PERSON_NAME]" at bounding box center [603, 21] width 68 height 11
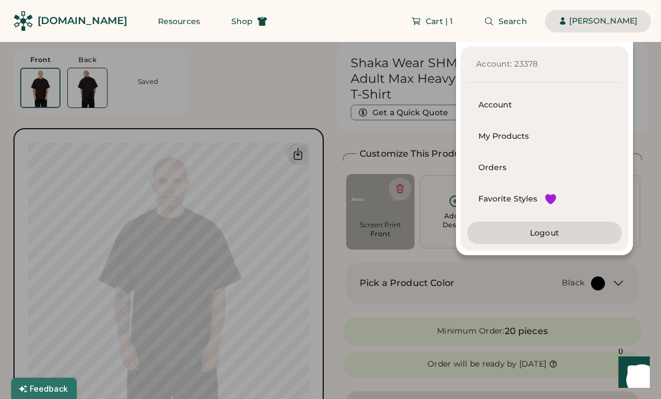
click at [533, 201] on div "Favorite Styles" at bounding box center [507, 199] width 59 height 11
click at [546, 143] on div "My Products" at bounding box center [544, 136] width 132 height 31
click at [552, 133] on div "My Products" at bounding box center [544, 136] width 132 height 11
click at [555, 134] on div "My Products" at bounding box center [544, 136] width 132 height 11
click at [541, 134] on div "My Products" at bounding box center [544, 136] width 132 height 11
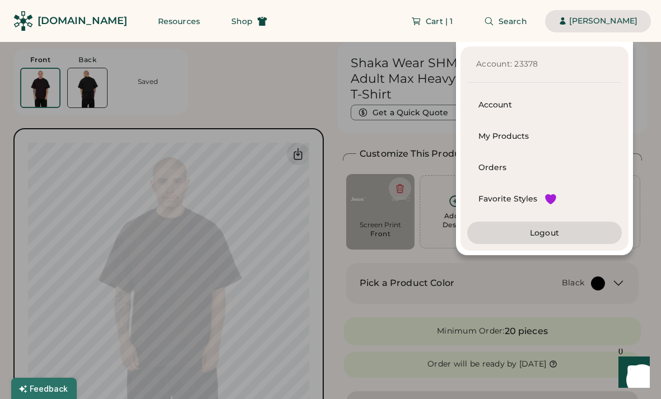
click at [539, 137] on div "My Products" at bounding box center [544, 136] width 132 height 11
click at [518, 139] on div "My Products" at bounding box center [544, 136] width 132 height 11
click at [534, 140] on div "My Products" at bounding box center [544, 136] width 132 height 11
click at [537, 123] on div "My Products" at bounding box center [544, 136] width 132 height 31
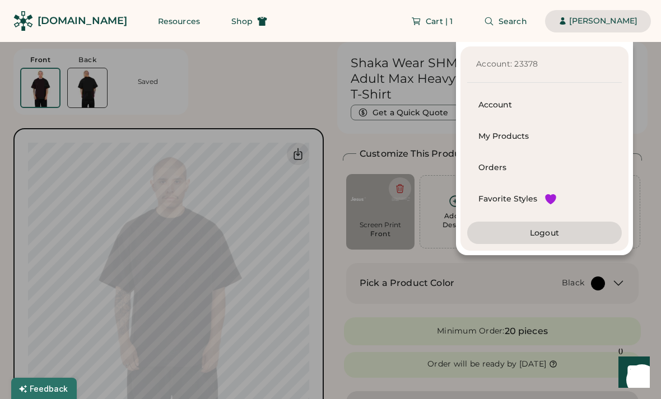
click at [538, 129] on div "My Products" at bounding box center [544, 136] width 132 height 31
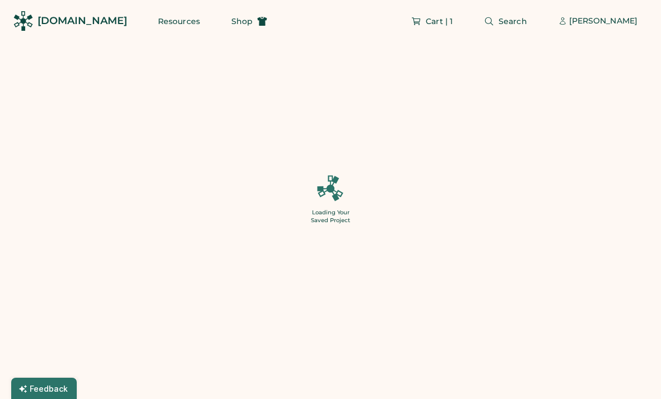
click at [585, 23] on div "[PERSON_NAME]" at bounding box center [603, 21] width 68 height 11
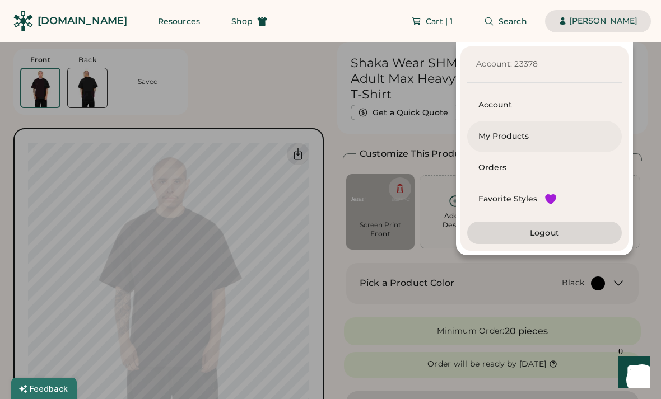
click at [544, 134] on div "My Products" at bounding box center [544, 136] width 132 height 11
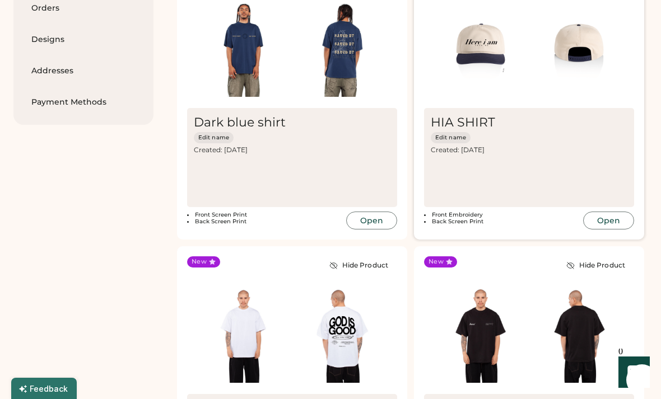
scroll to position [141, 0]
